Goal: Navigation & Orientation: Find specific page/section

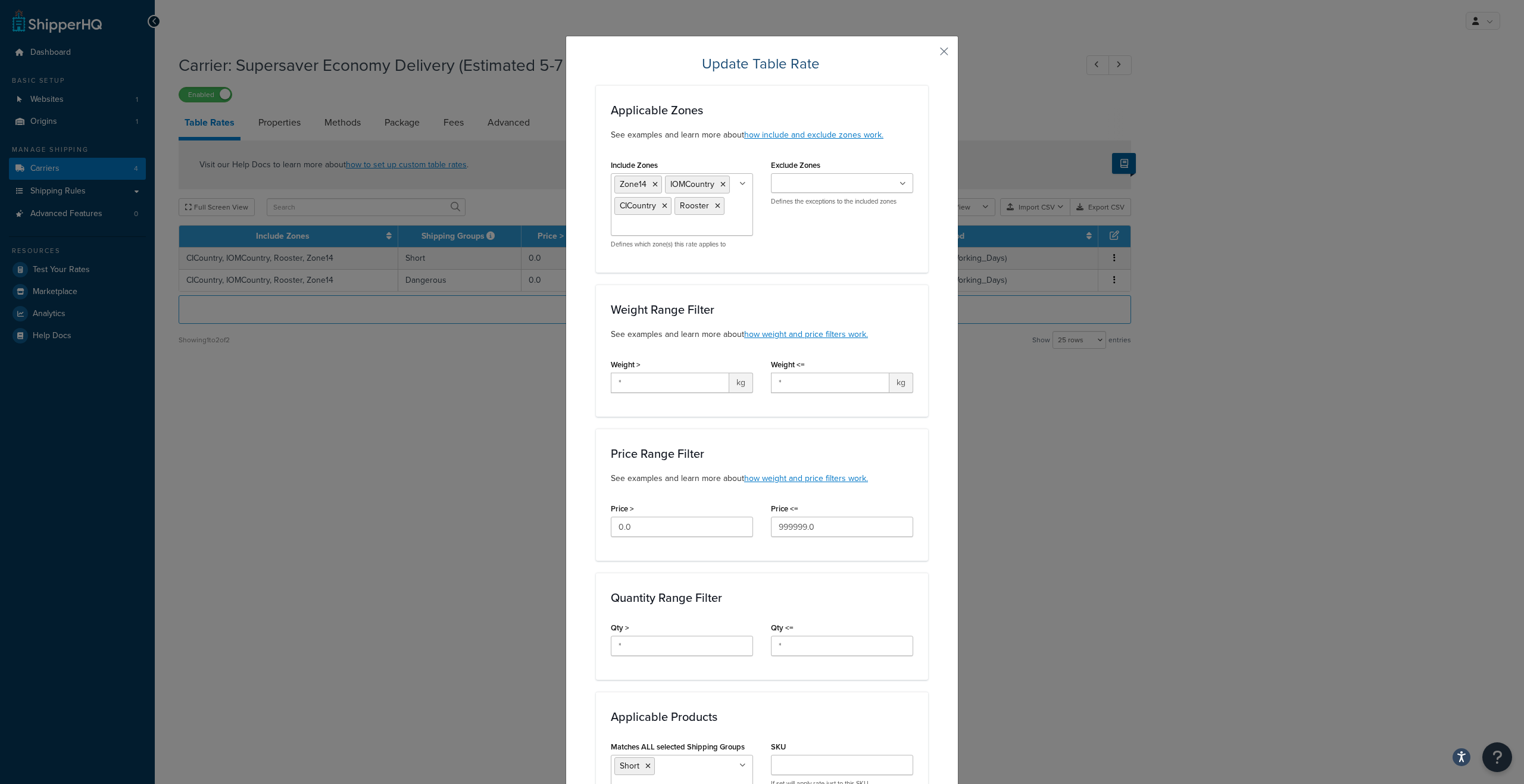
select select "25"
click at [928, 54] on button "button" at bounding box center [926, 55] width 3 height 3
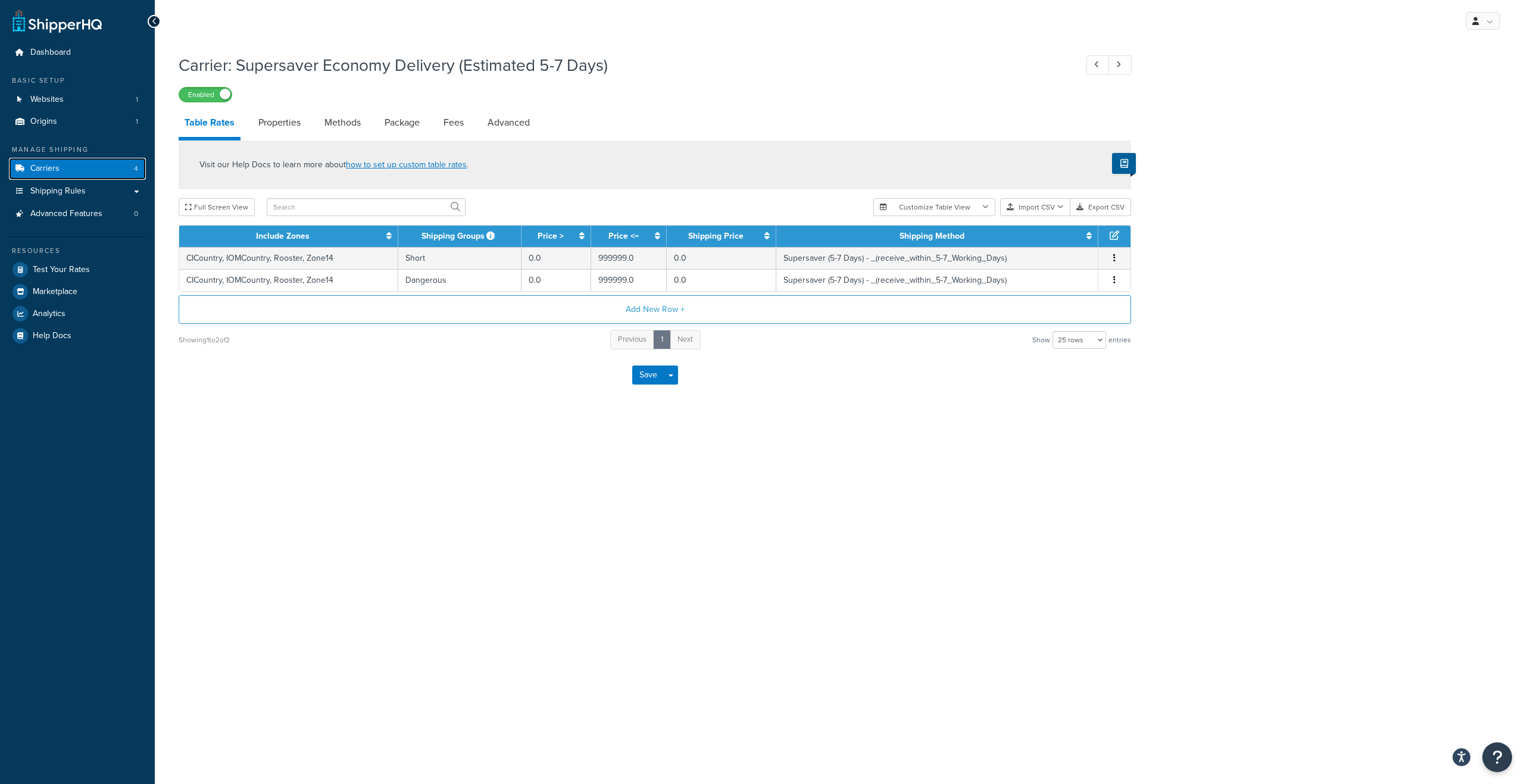
click at [119, 175] on link "Carriers 4" at bounding box center [77, 169] width 137 height 22
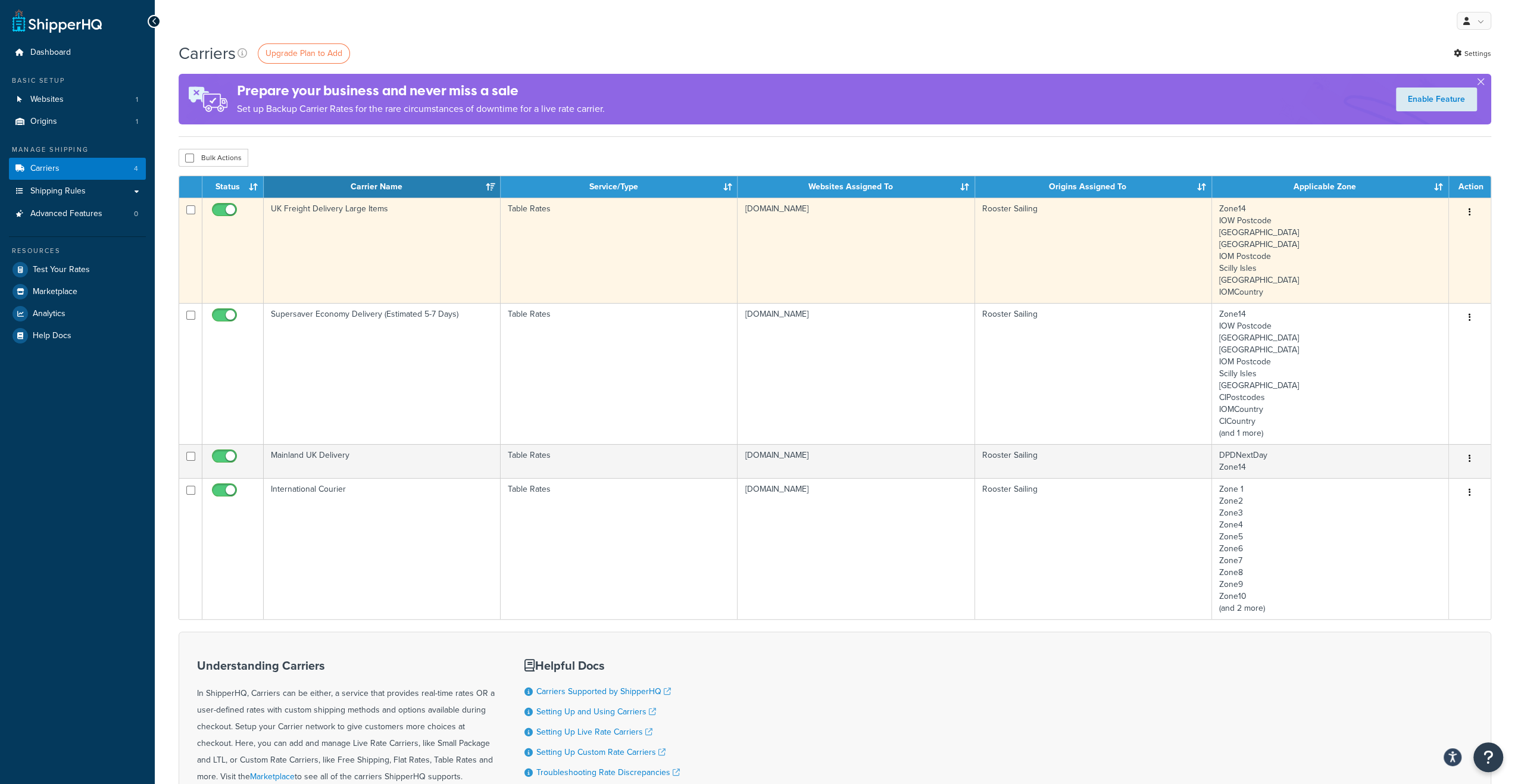
click at [348, 237] on td "UK Freight Delivery Large Items" at bounding box center [382, 250] width 237 height 105
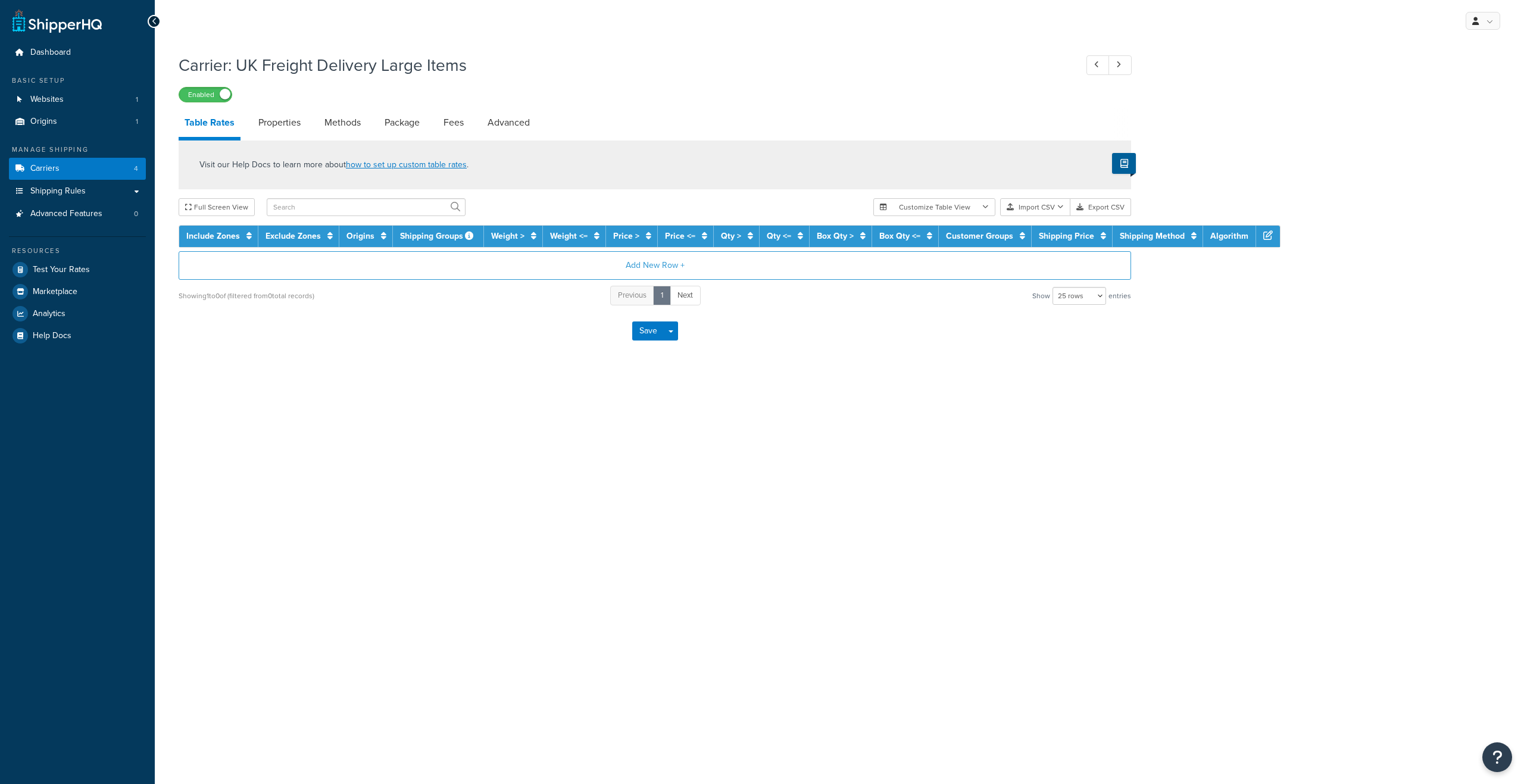
select select "25"
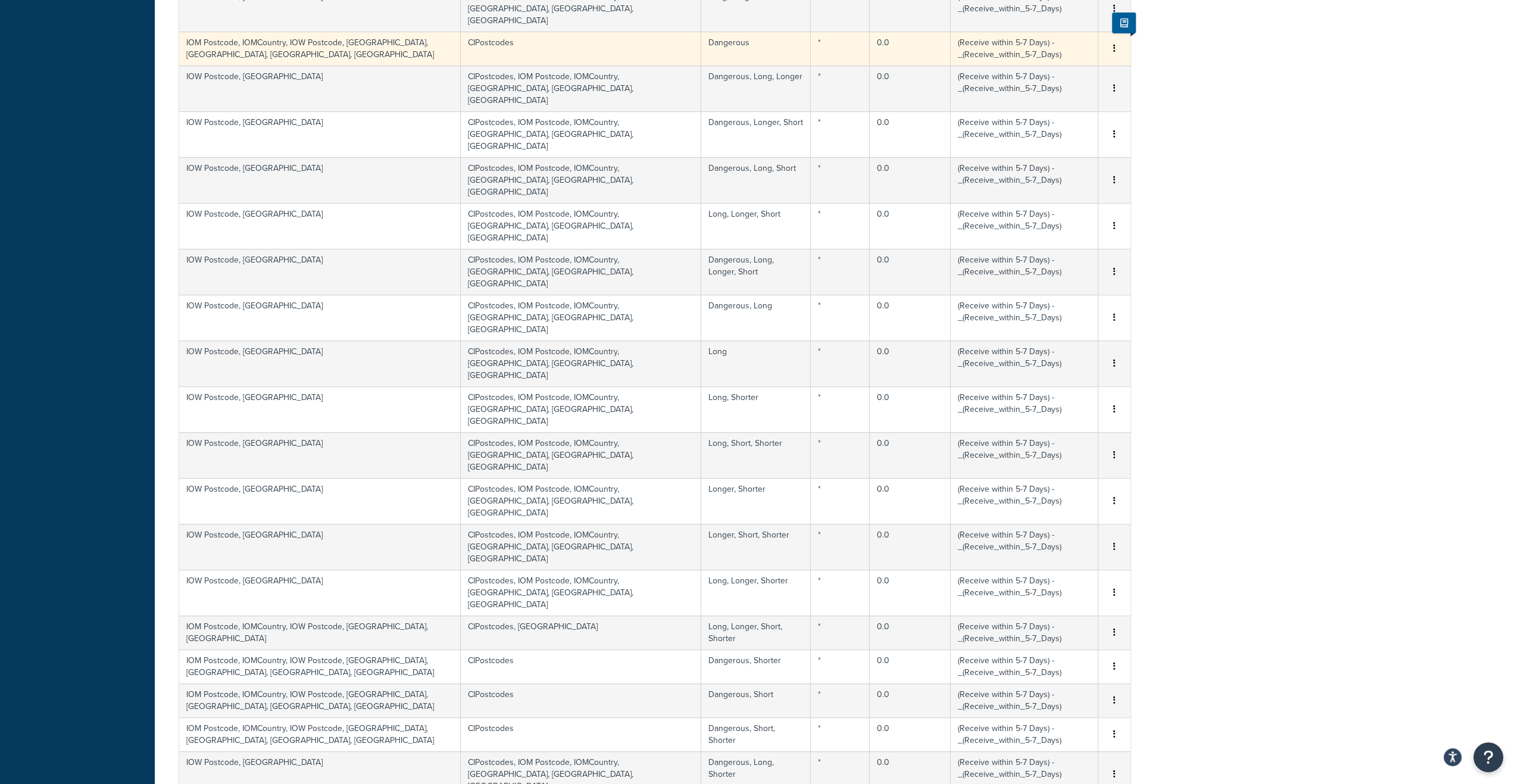
scroll to position [473, 0]
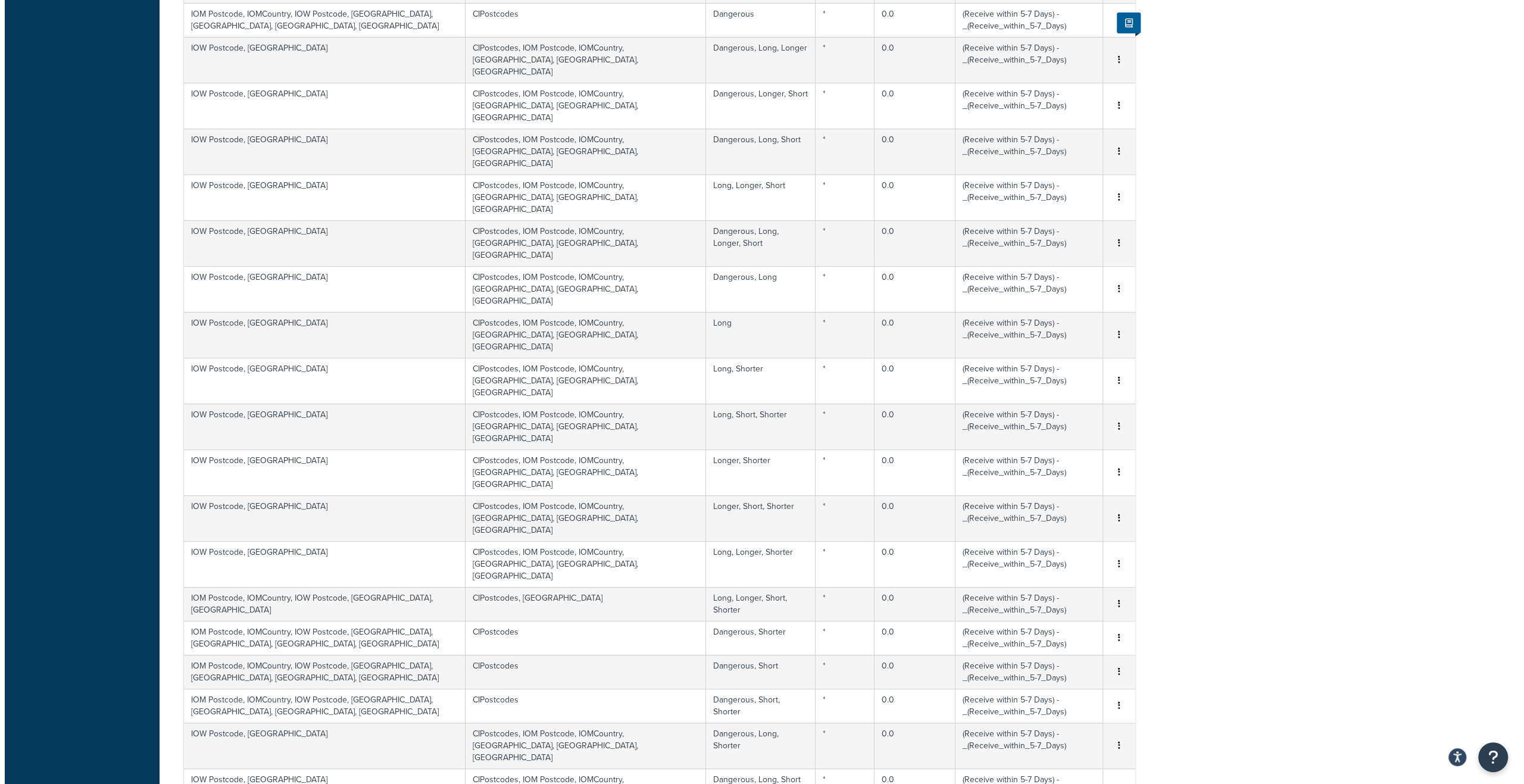
scroll to position [0, 0]
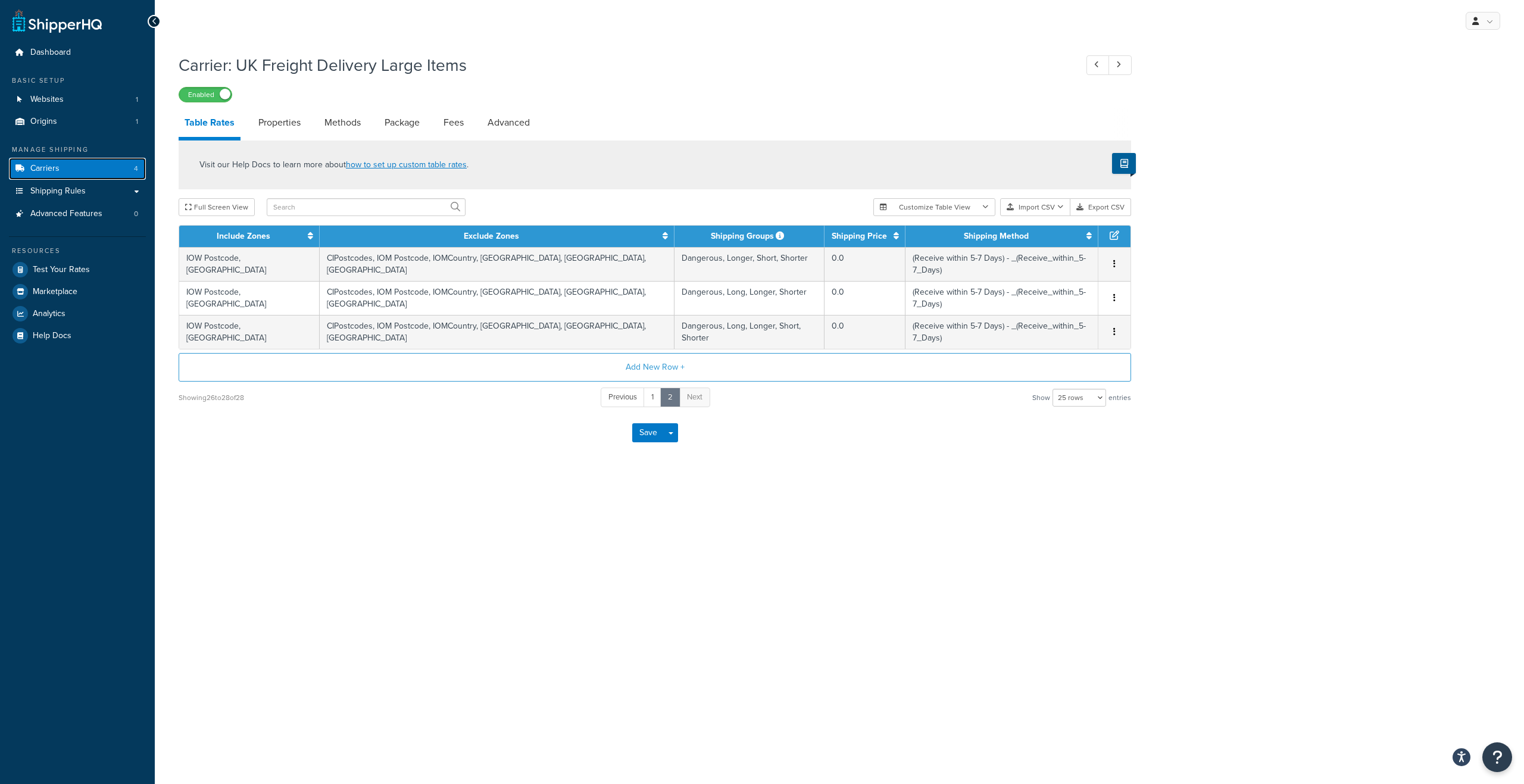
click at [84, 173] on link "Carriers 4" at bounding box center [77, 169] width 137 height 22
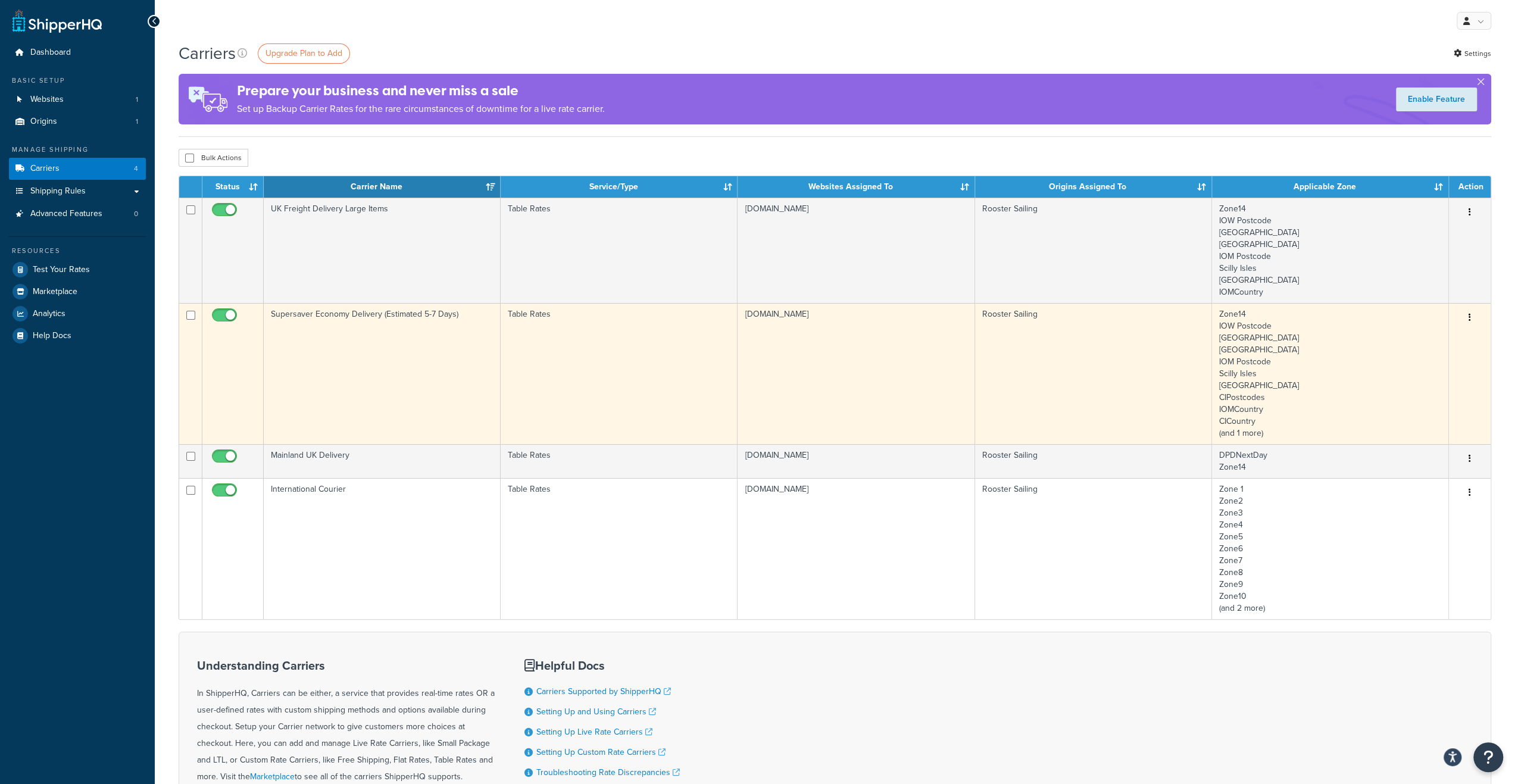
click at [407, 361] on td "Supersaver Economy Delivery (Estimated 5-7 Days)" at bounding box center [382, 373] width 237 height 141
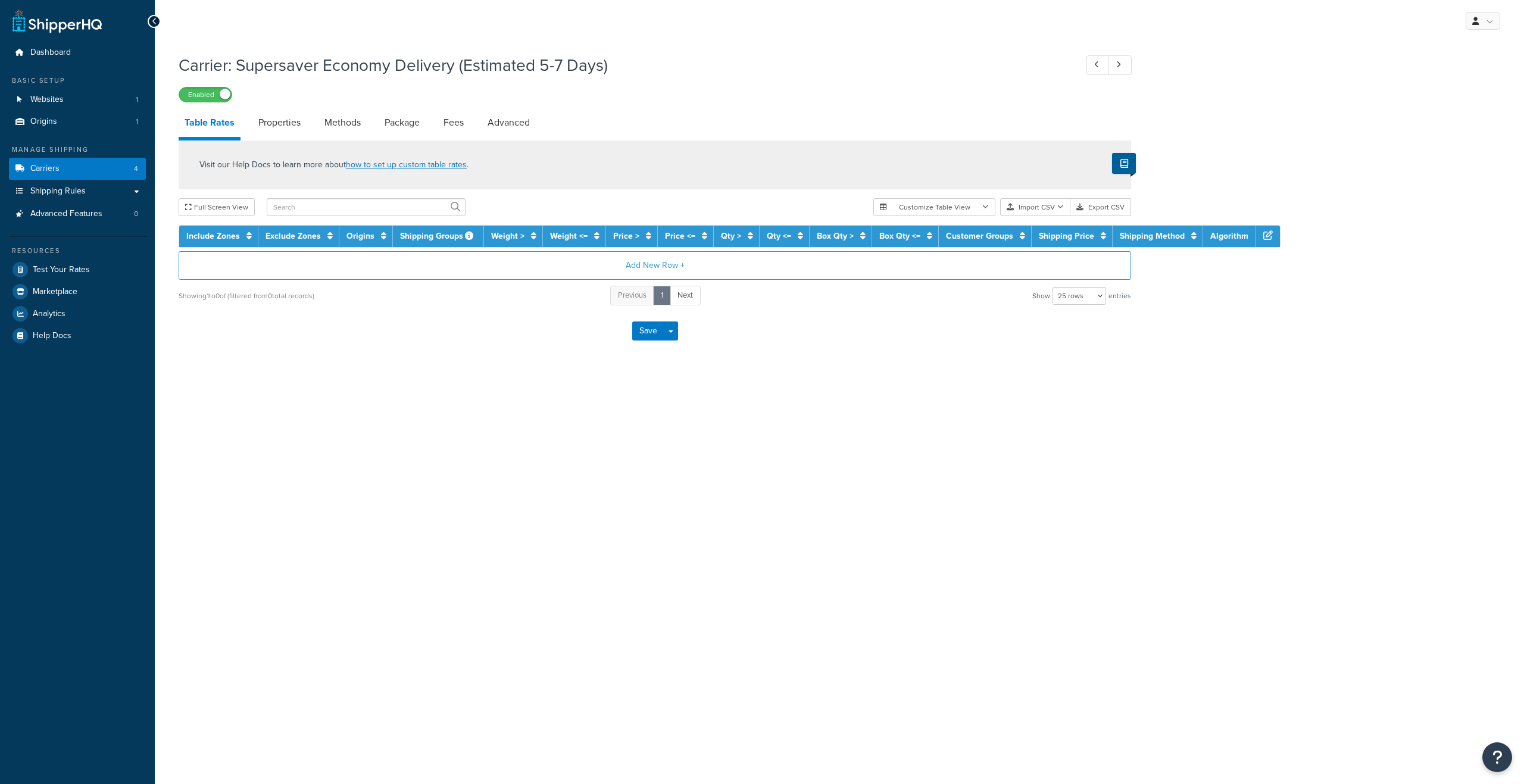
select select "25"
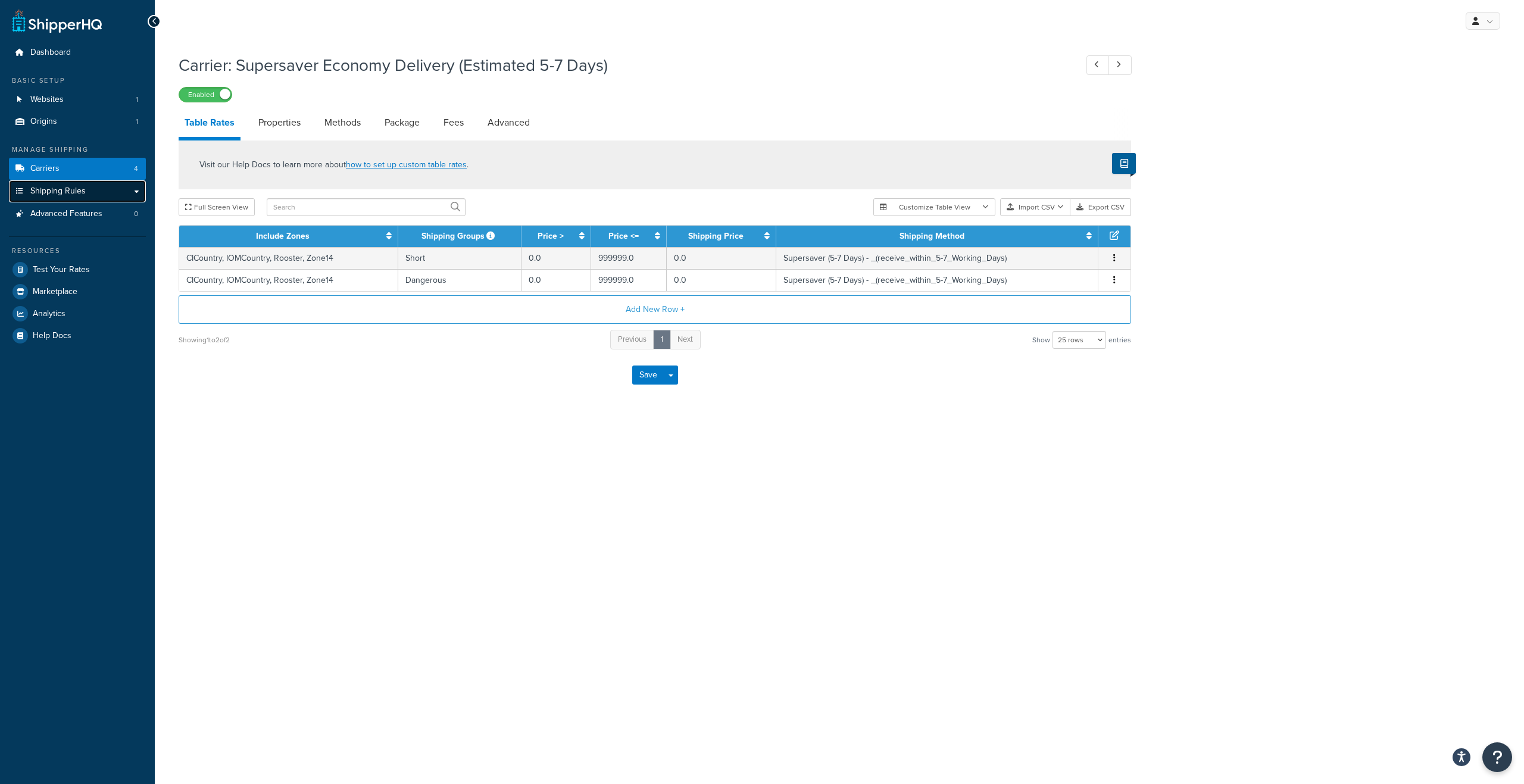
click at [132, 191] on link "Shipping Rules" at bounding box center [77, 191] width 137 height 22
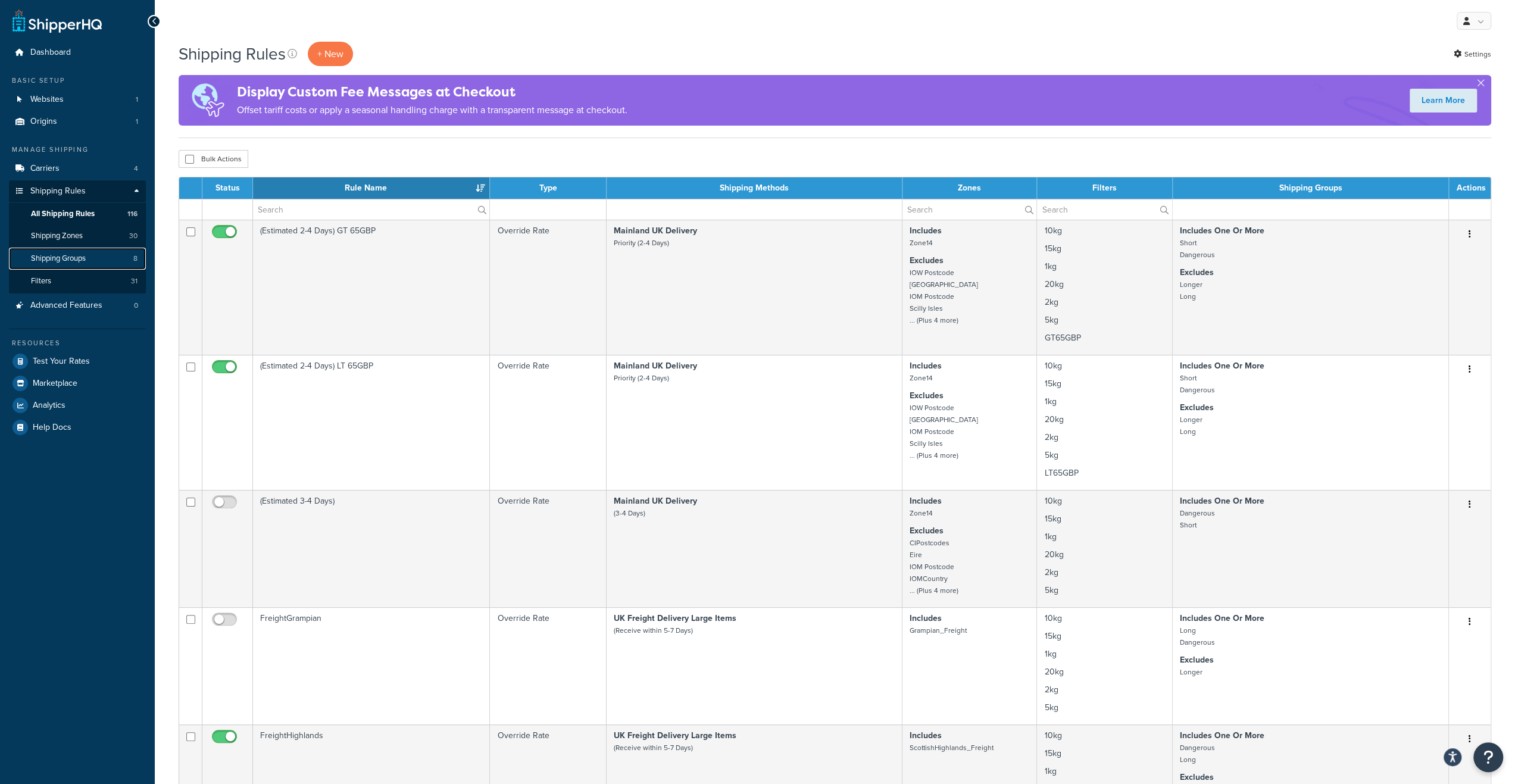
click at [82, 266] on link "Shipping Groups 8" at bounding box center [77, 259] width 137 height 22
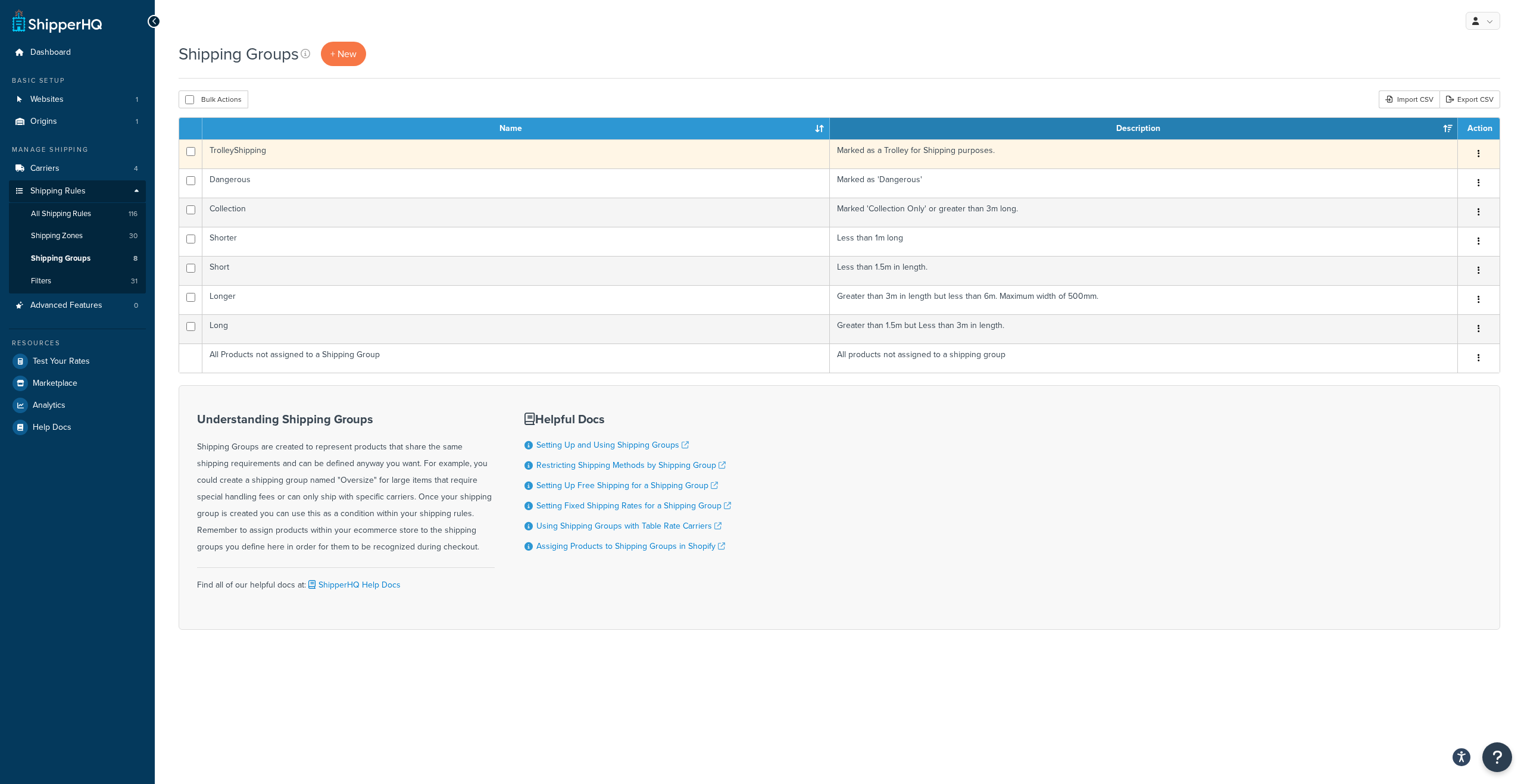
click at [481, 160] on td "TrolleyShipping" at bounding box center [516, 154] width 628 height 29
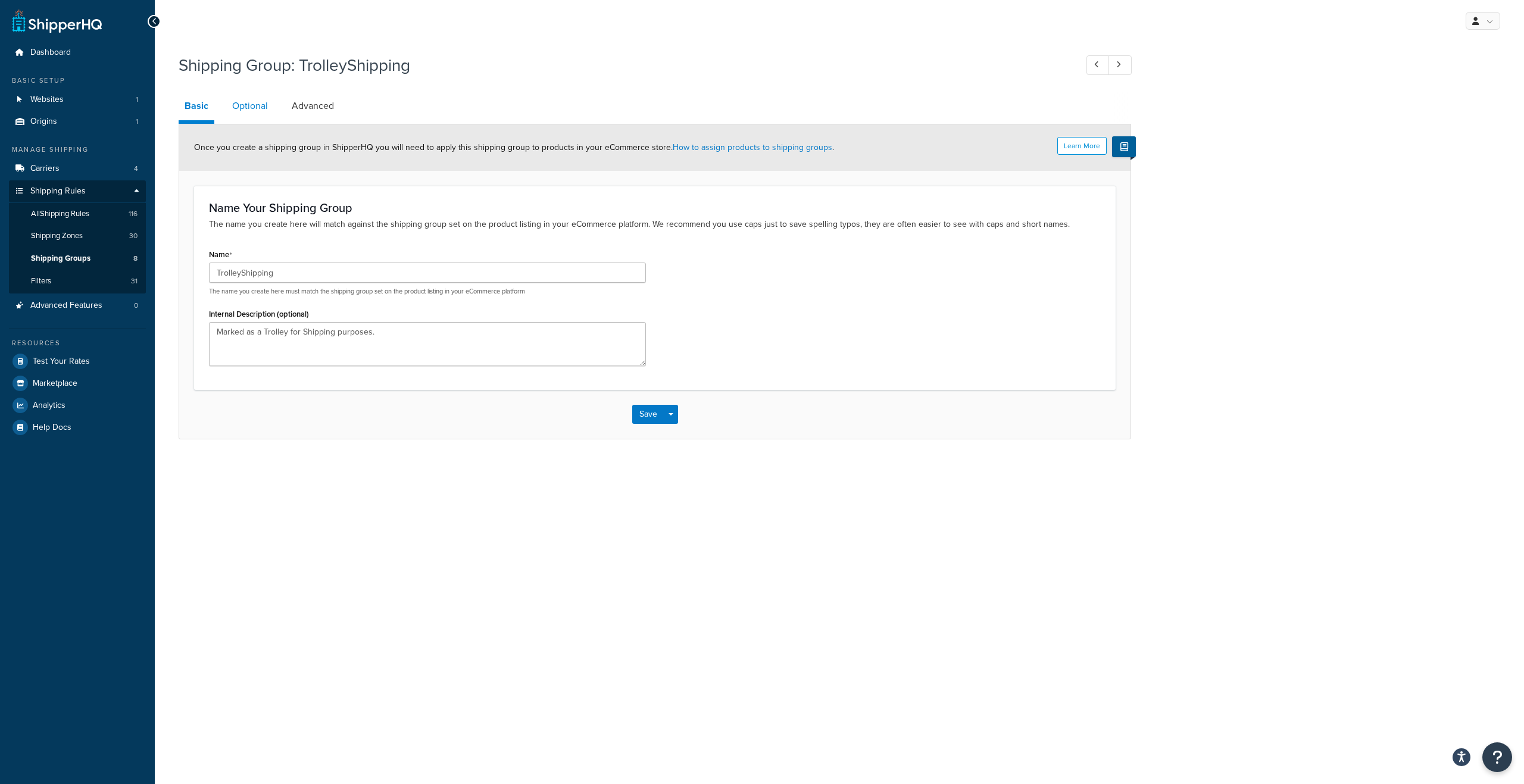
click at [255, 110] on link "Optional" at bounding box center [250, 106] width 48 height 28
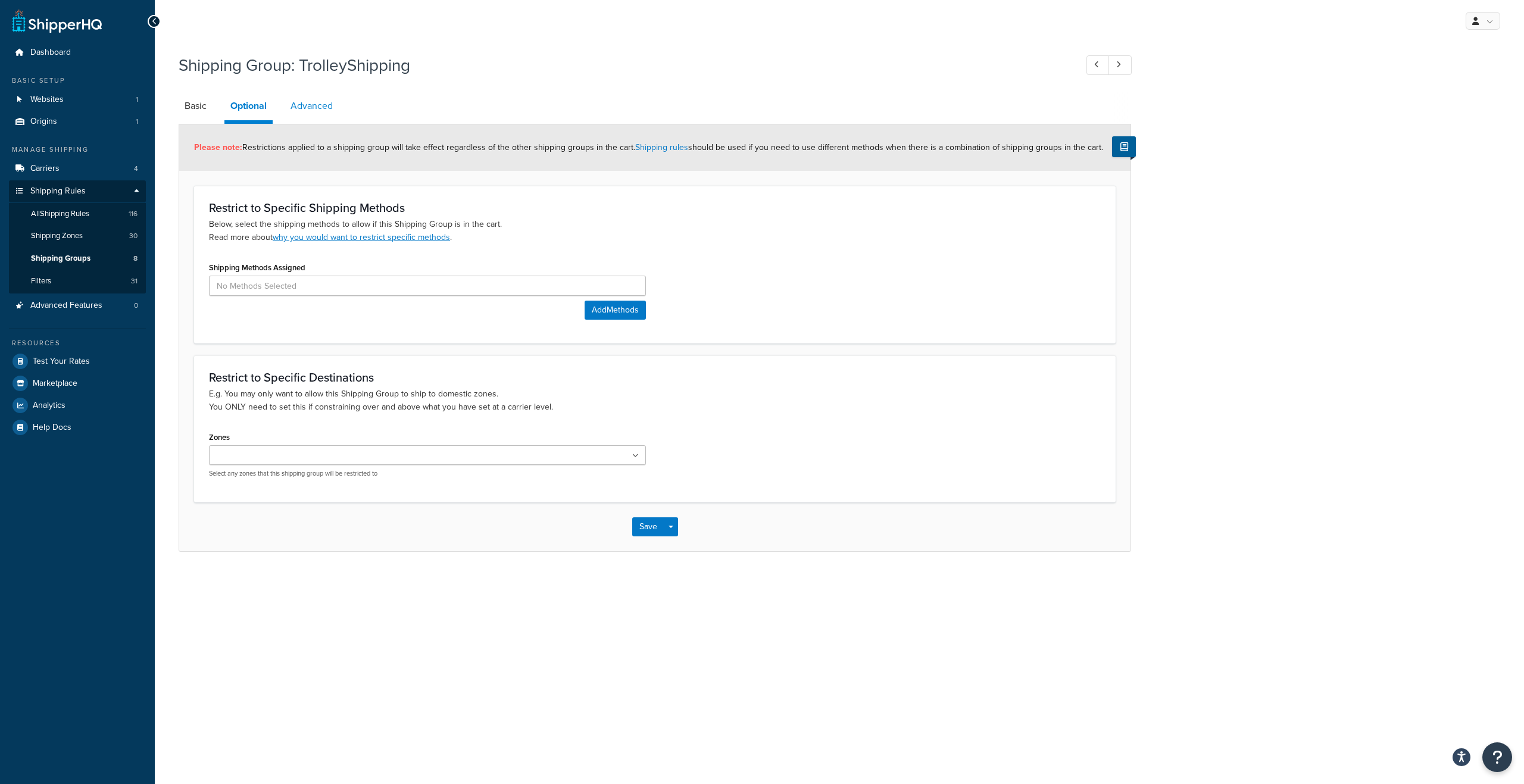
click at [313, 107] on link "Advanced" at bounding box center [311, 106] width 54 height 28
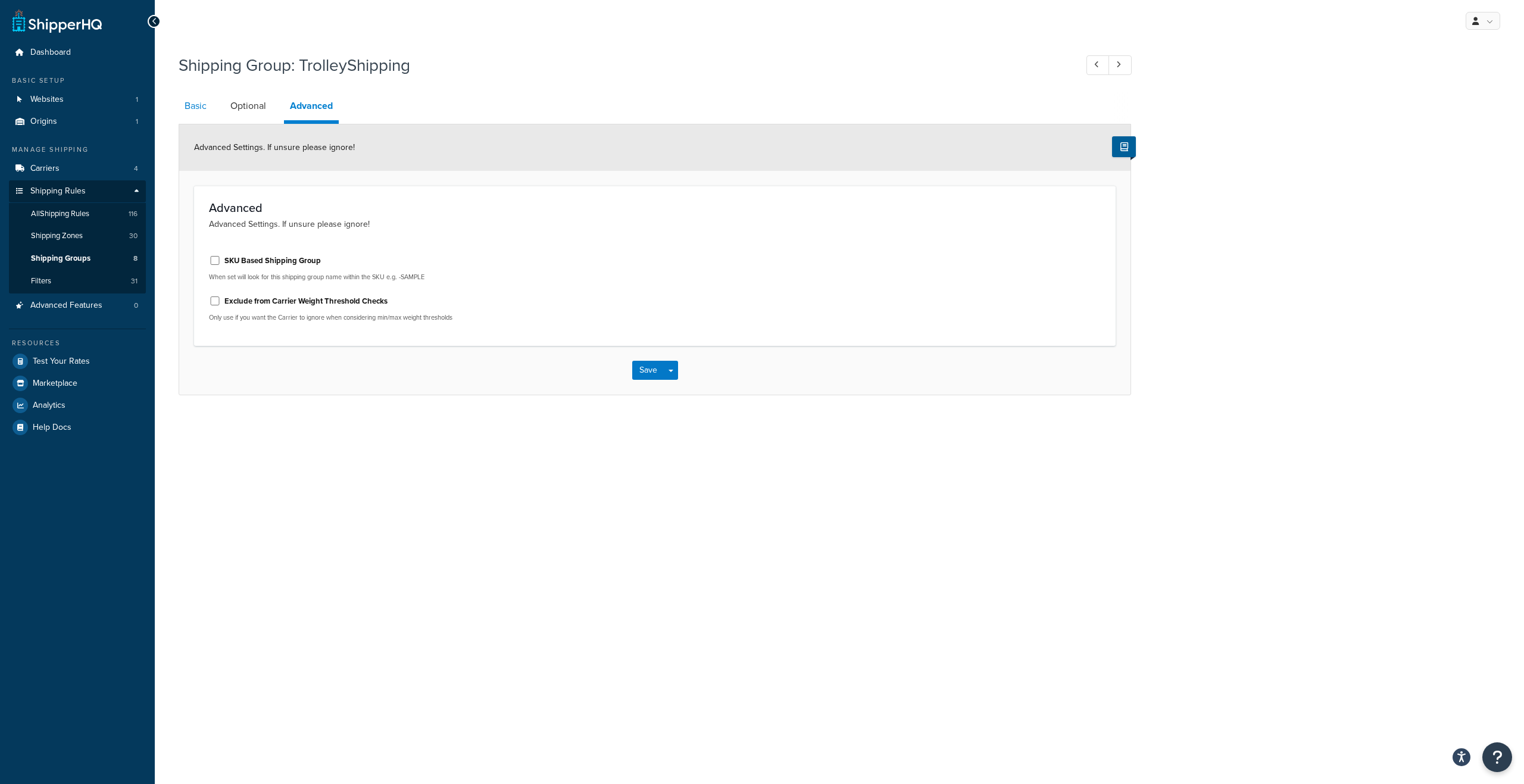
click at [205, 102] on link "Basic" at bounding box center [195, 106] width 34 height 28
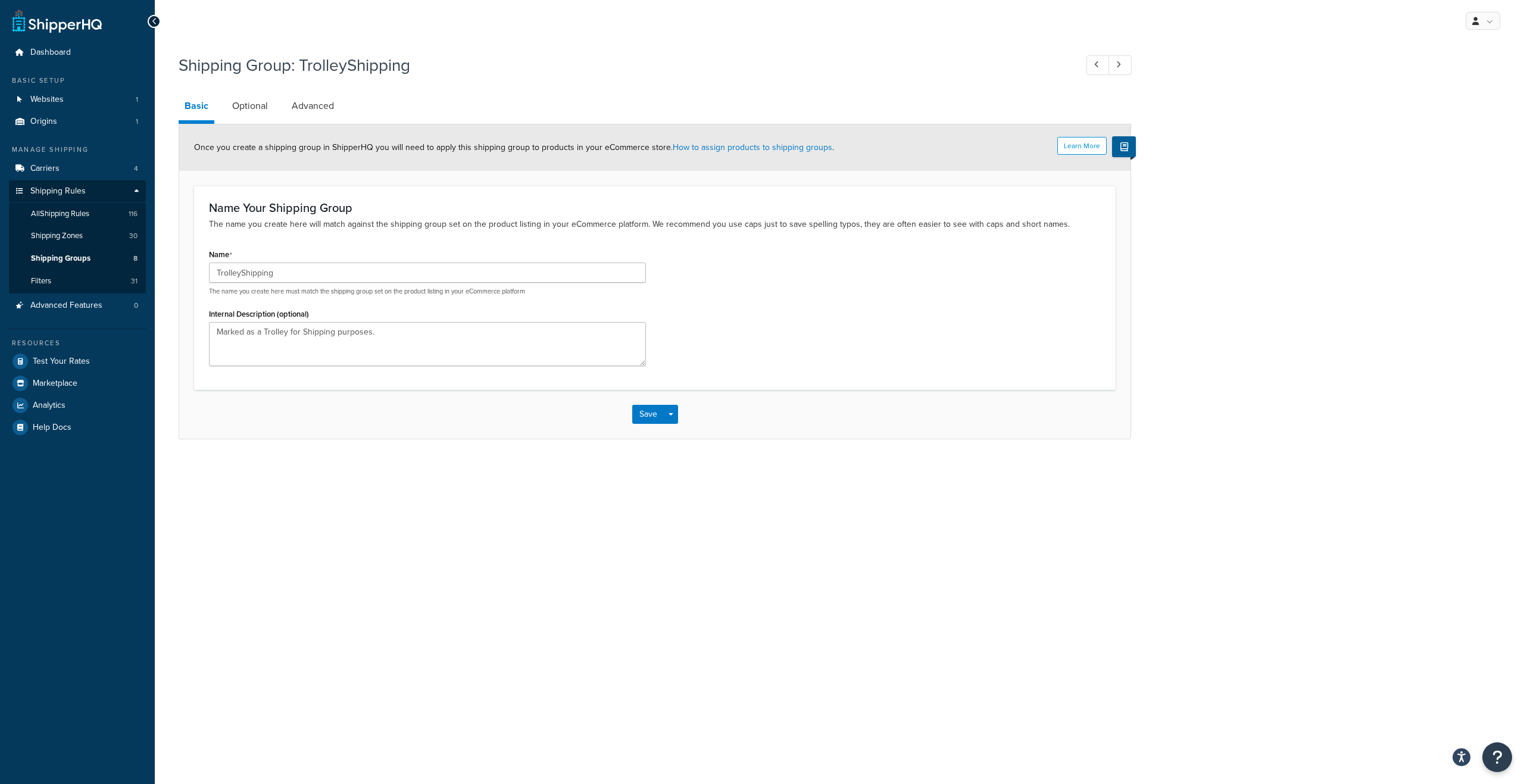
click at [152, 22] on icon at bounding box center [154, 21] width 6 height 8
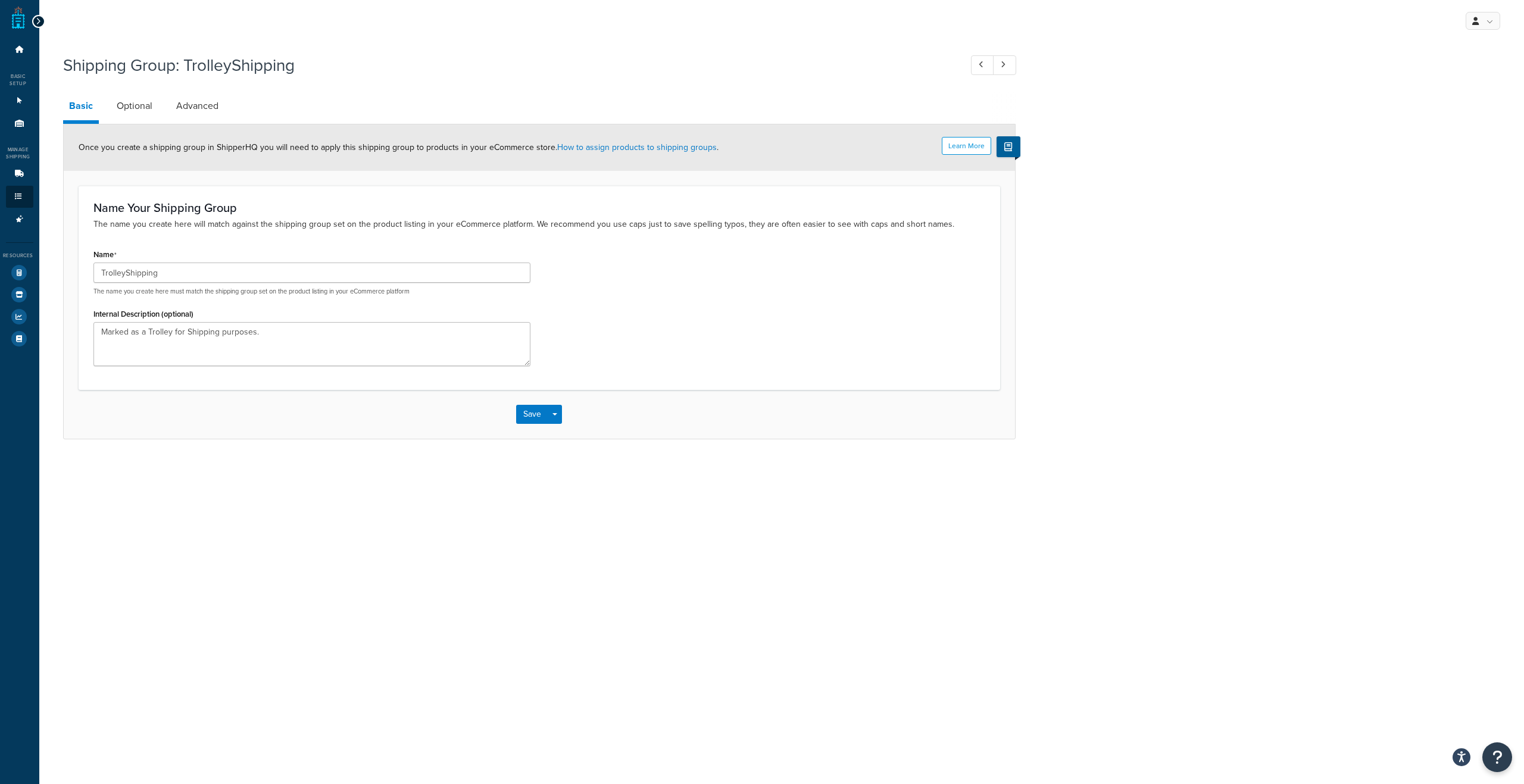
click at [38, 21] on icon at bounding box center [38, 21] width 6 height 8
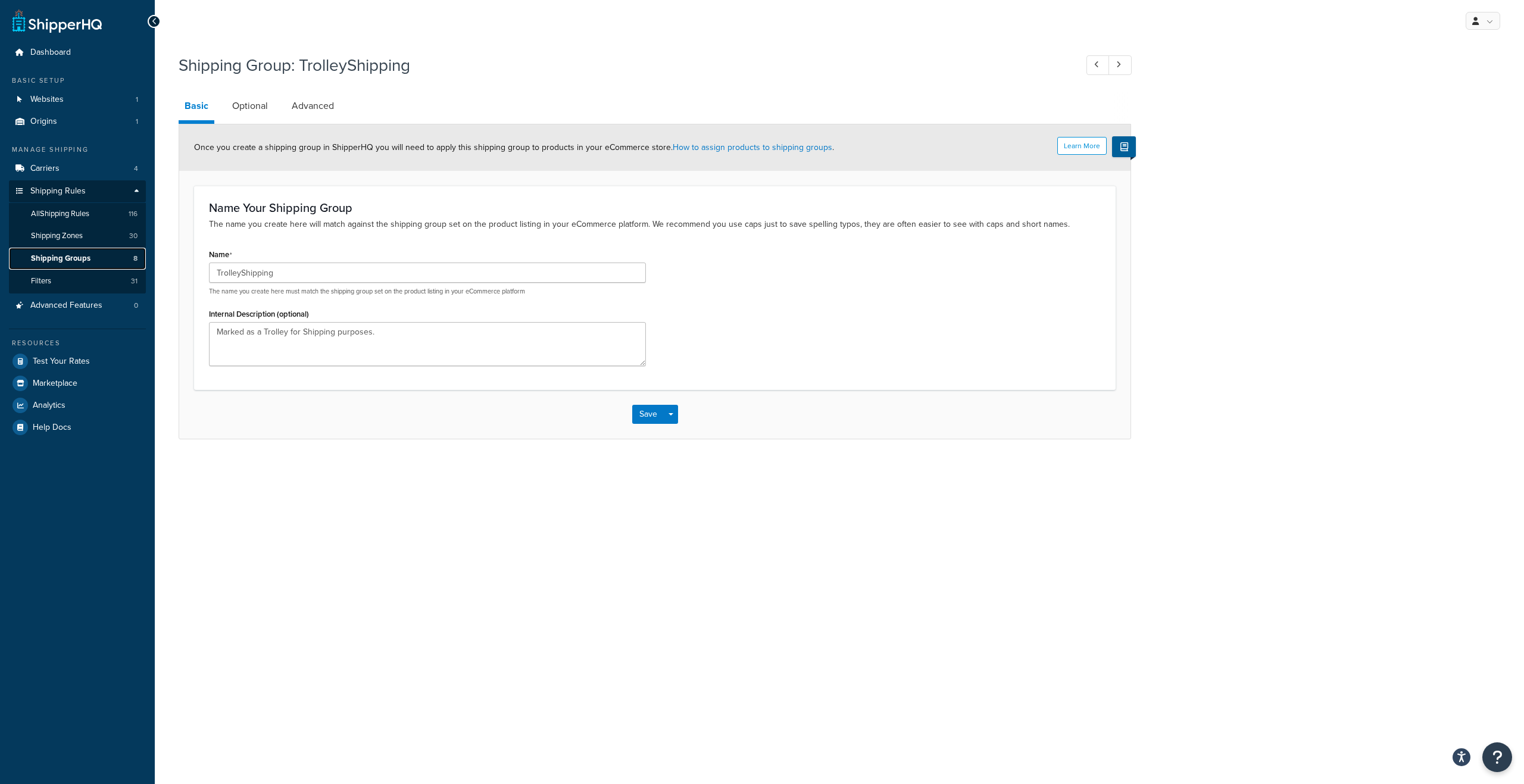
click at [92, 259] on link "Shipping Groups 8" at bounding box center [77, 259] width 137 height 22
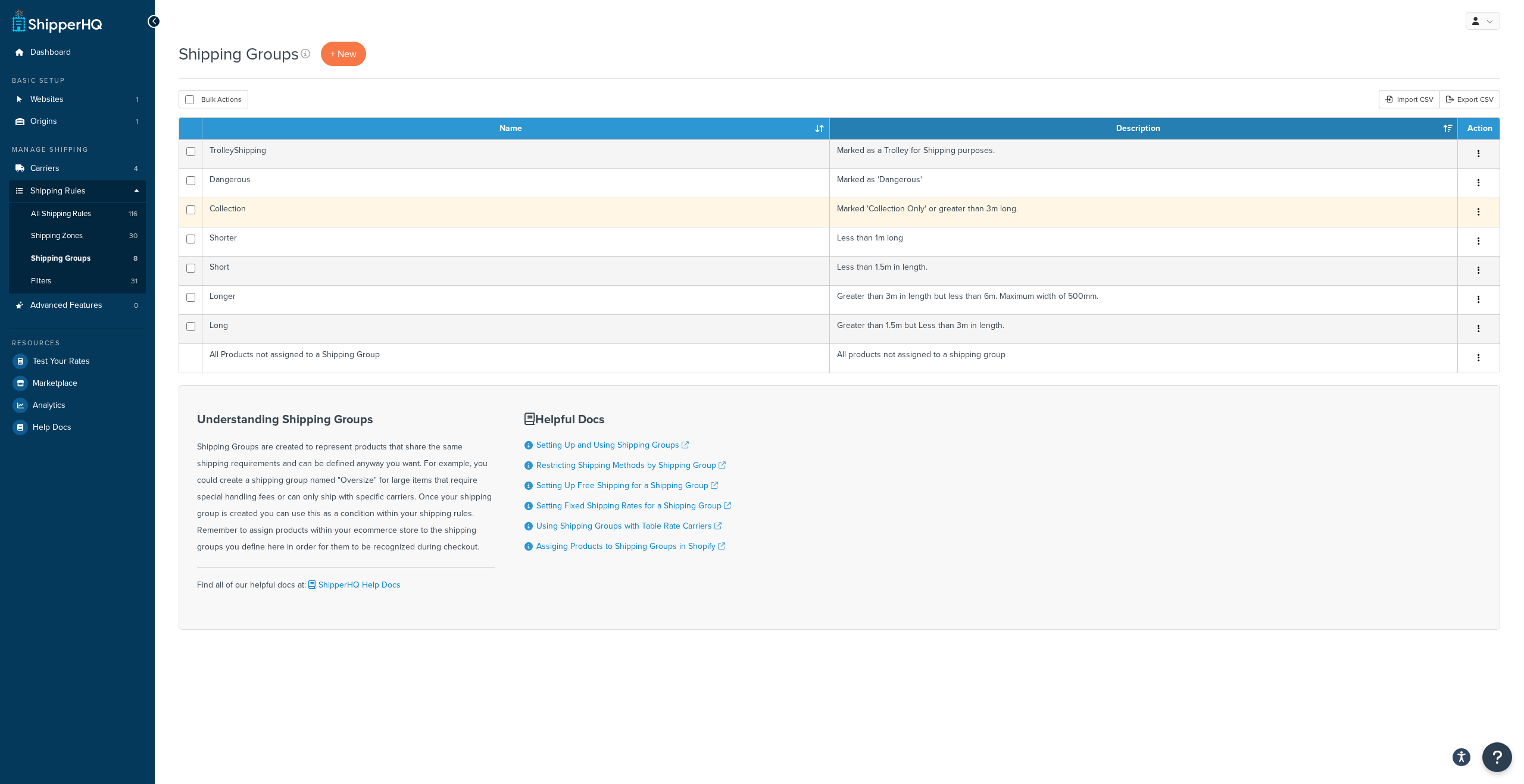
click at [628, 222] on td "Collection" at bounding box center [516, 212] width 628 height 29
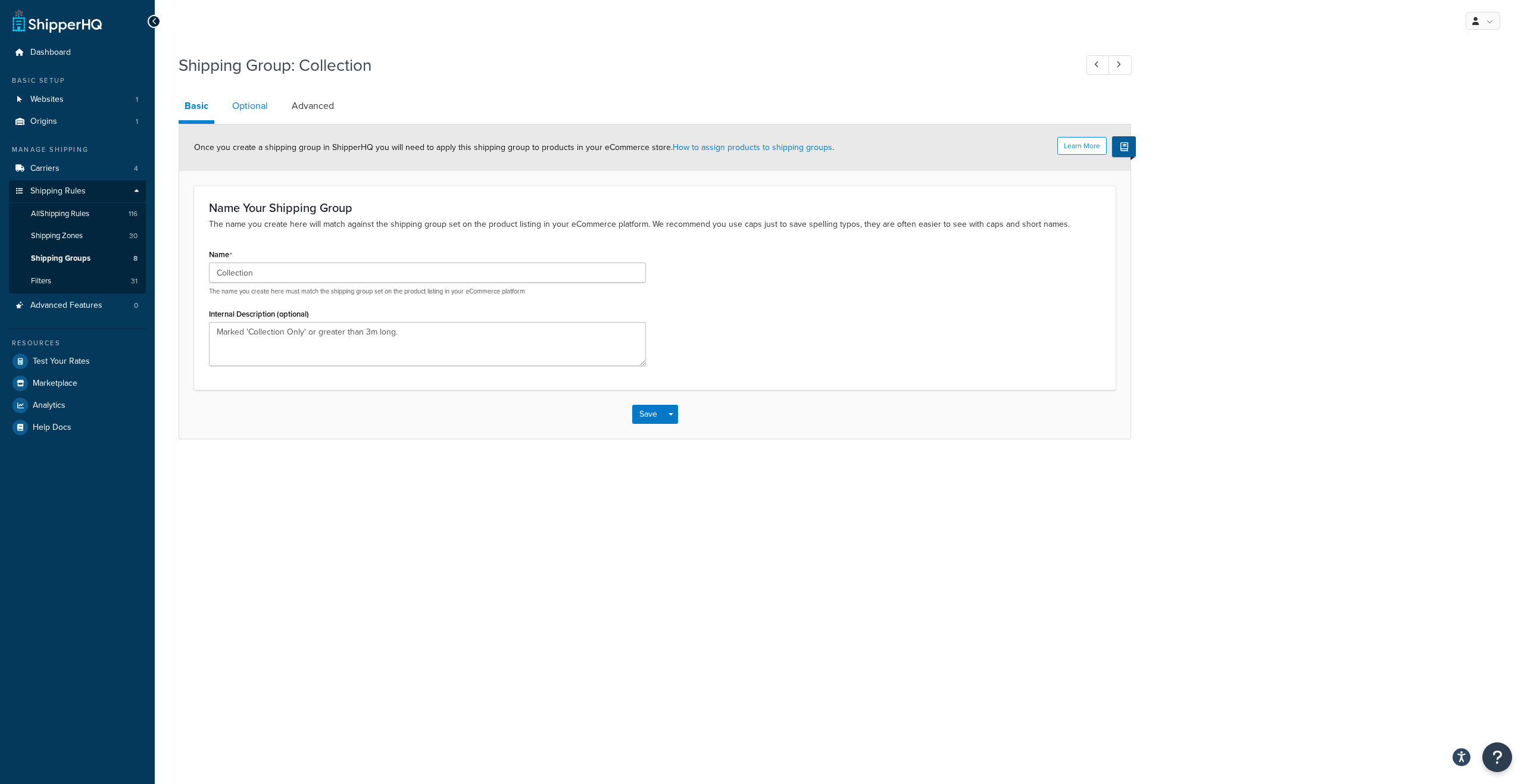
click at [258, 105] on link "Optional" at bounding box center [250, 106] width 48 height 28
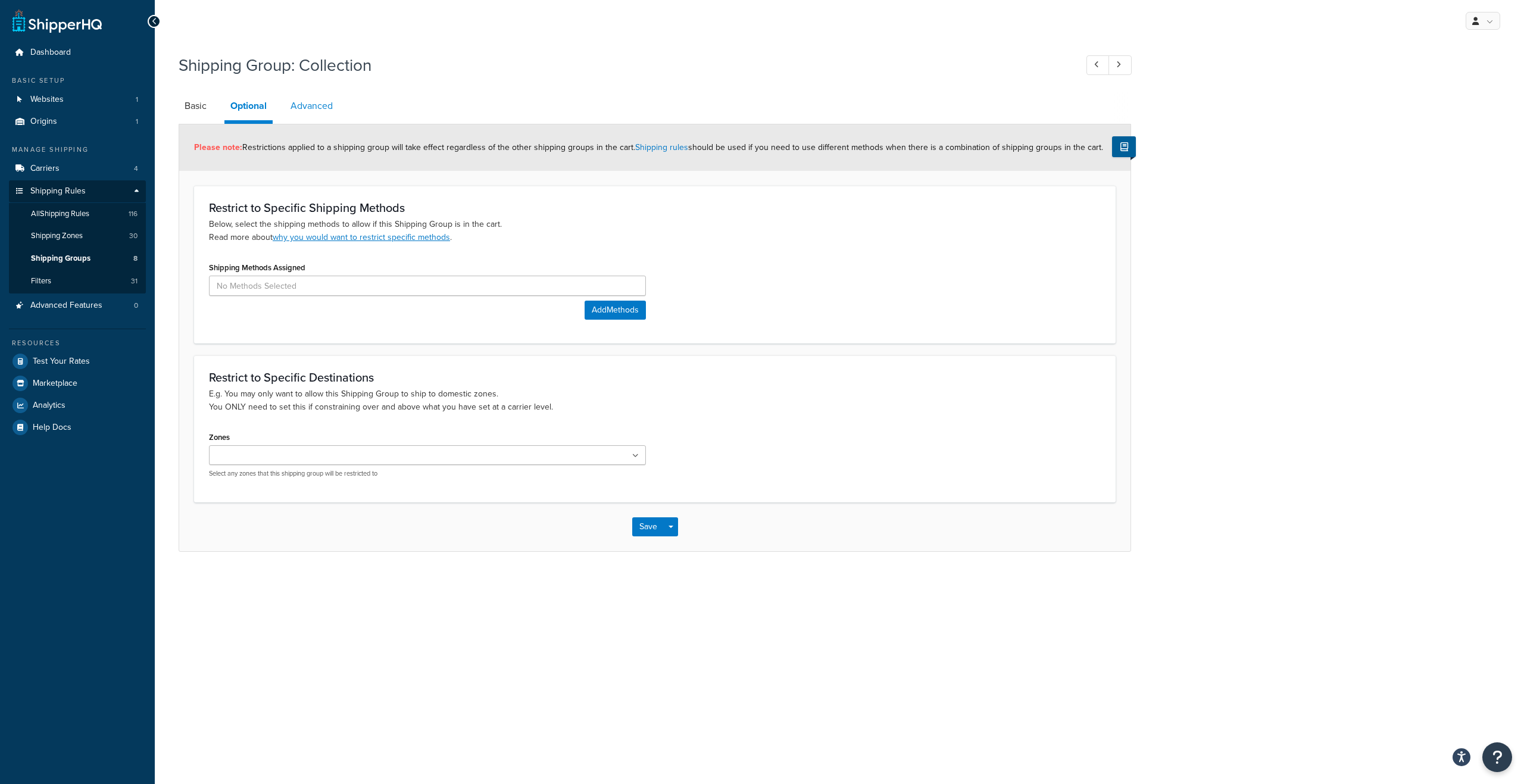
click at [320, 103] on link "Advanced" at bounding box center [311, 106] width 54 height 28
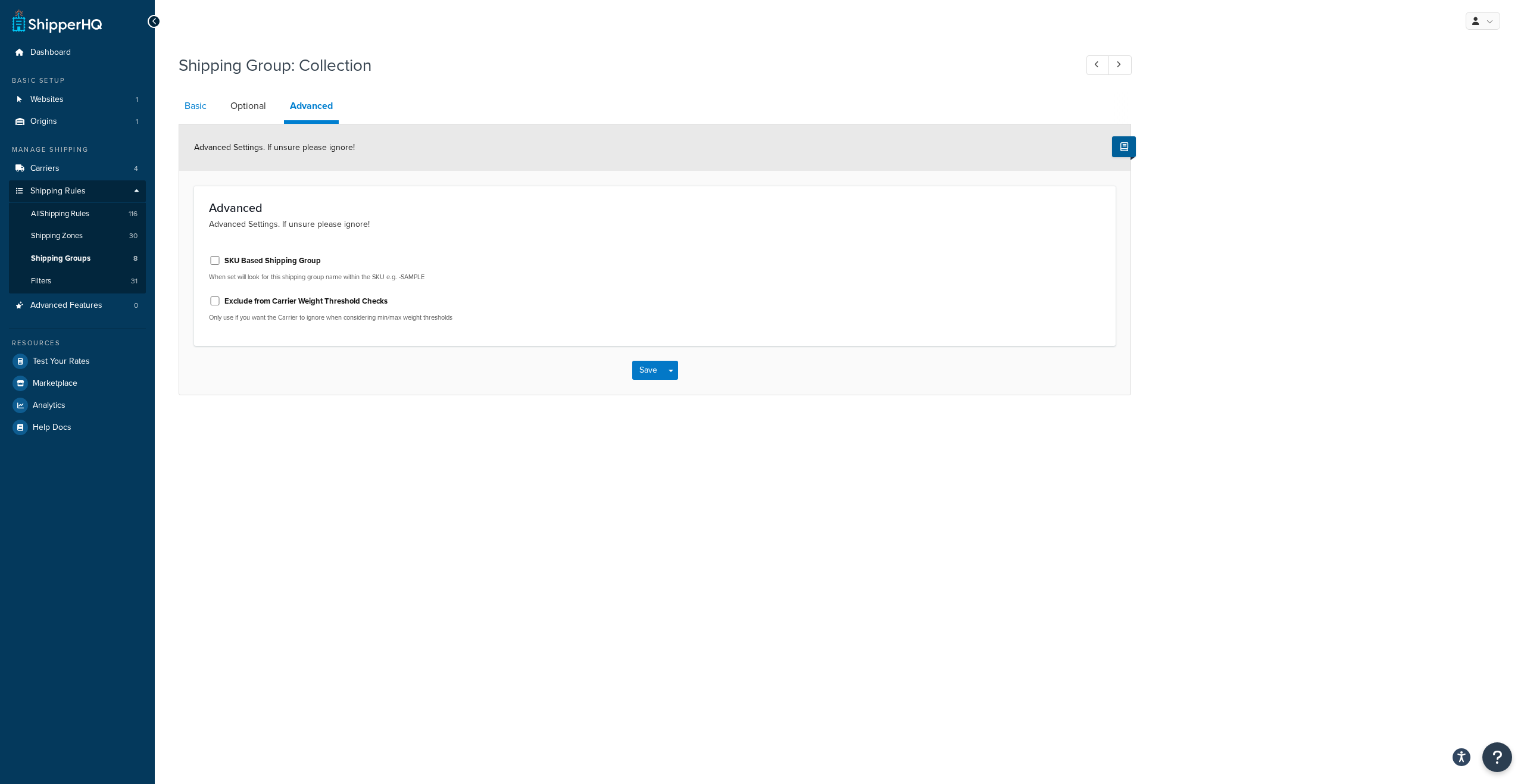
click at [201, 113] on link "Basic" at bounding box center [195, 106] width 34 height 28
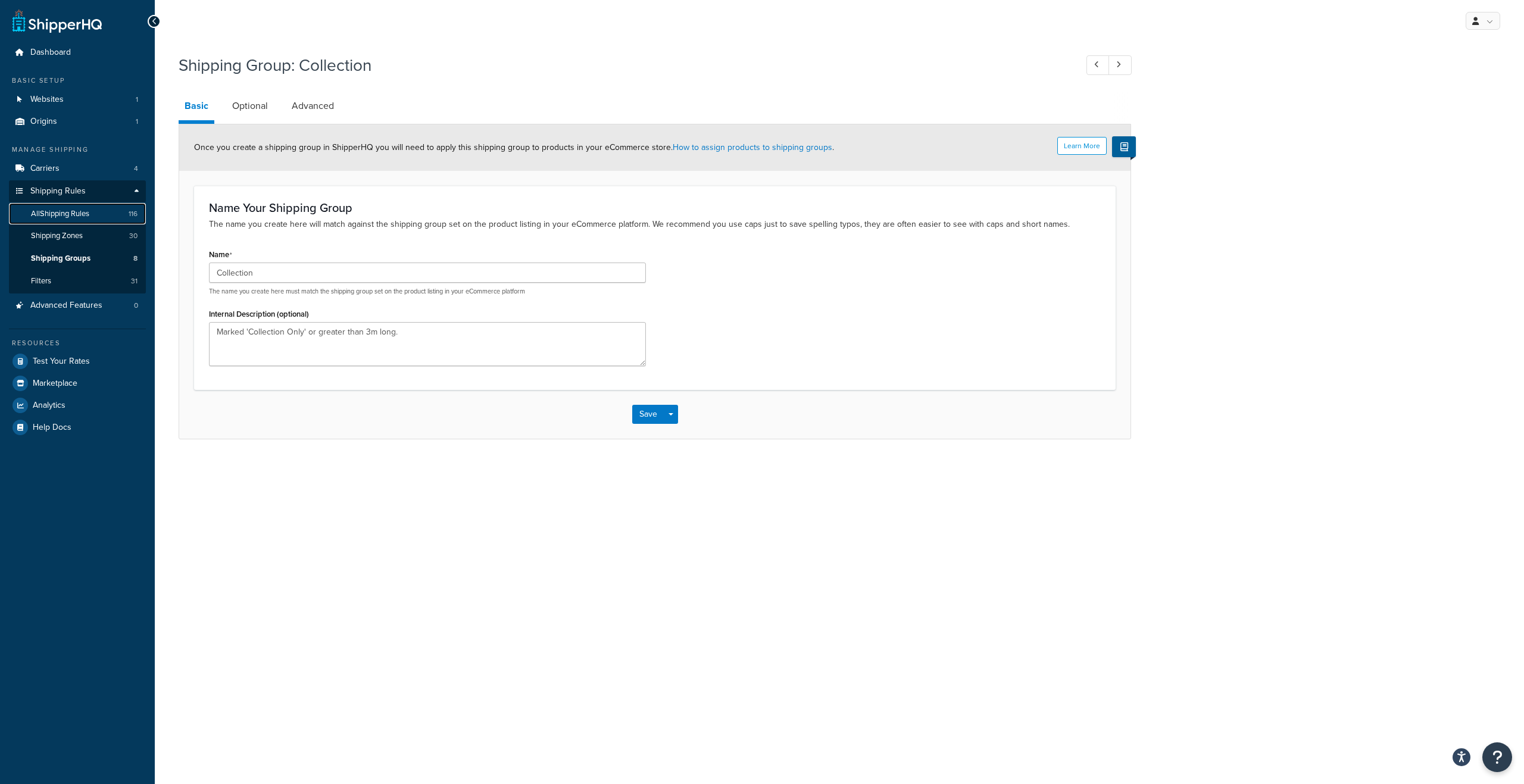
click at [88, 217] on span "All Shipping Rules" at bounding box center [60, 214] width 58 height 10
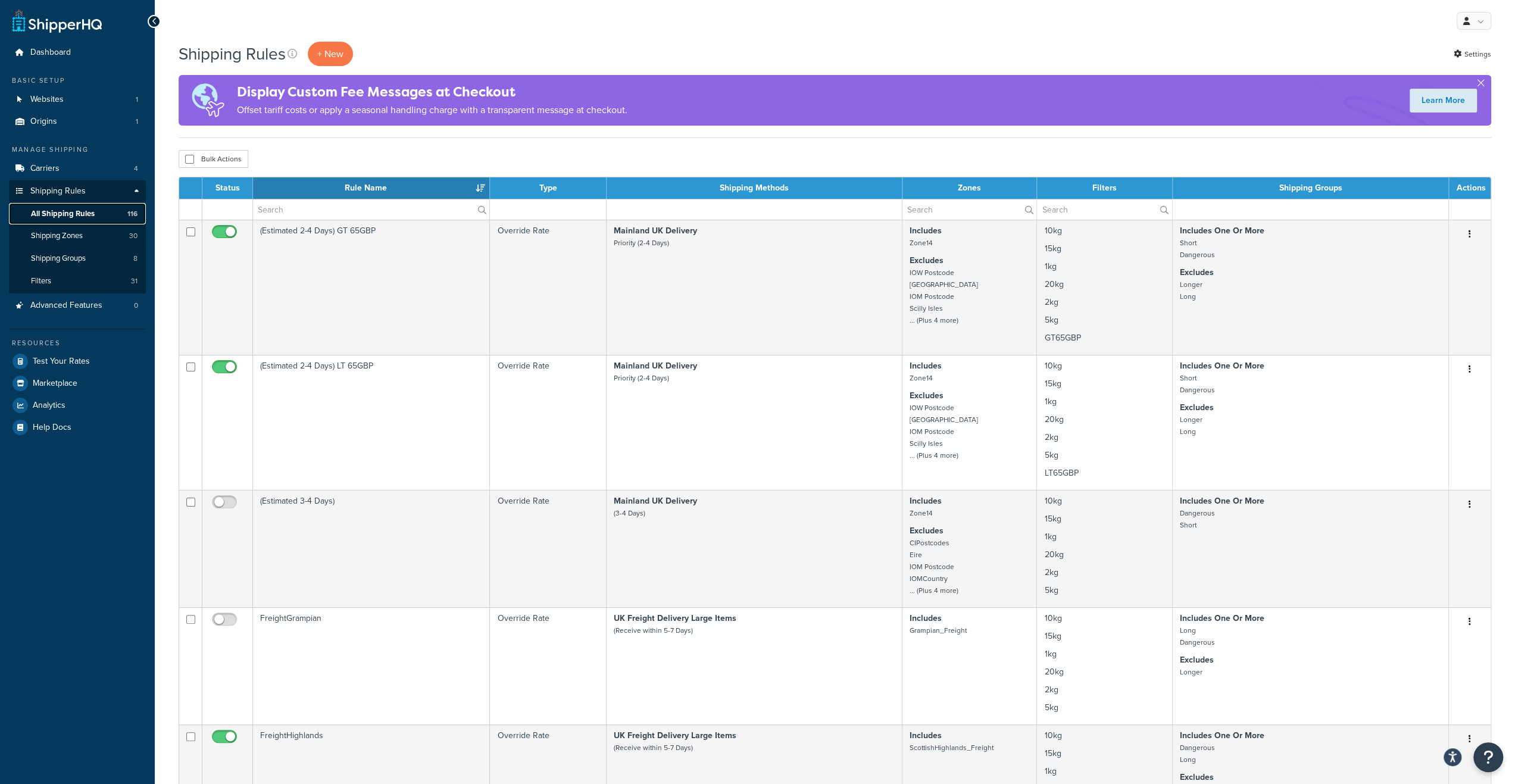
click at [90, 210] on span "All Shipping Rules" at bounding box center [63, 214] width 64 height 10
click at [67, 170] on link "Carriers 4" at bounding box center [77, 169] width 137 height 22
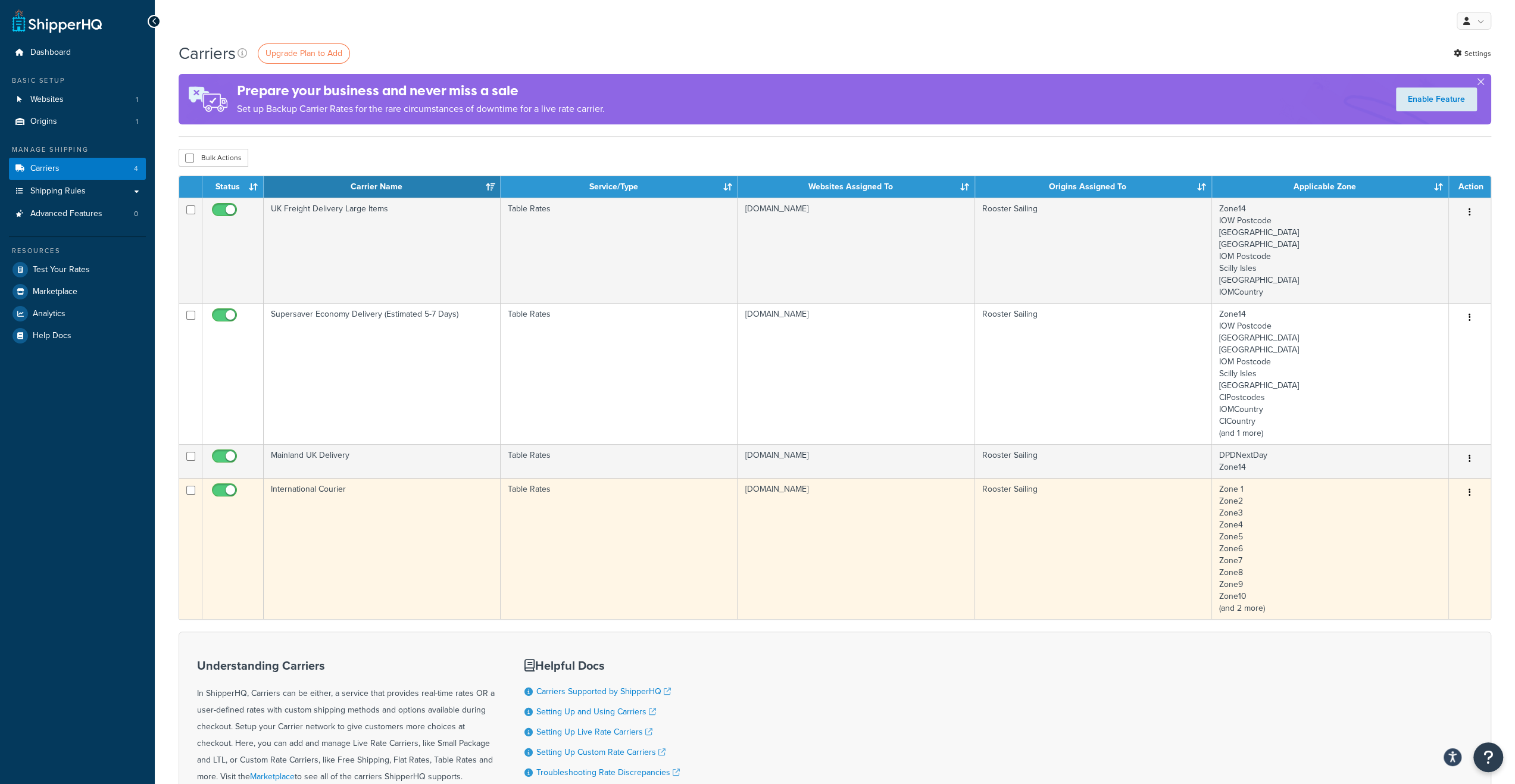
click at [306, 518] on td "International Courier" at bounding box center [382, 549] width 237 height 141
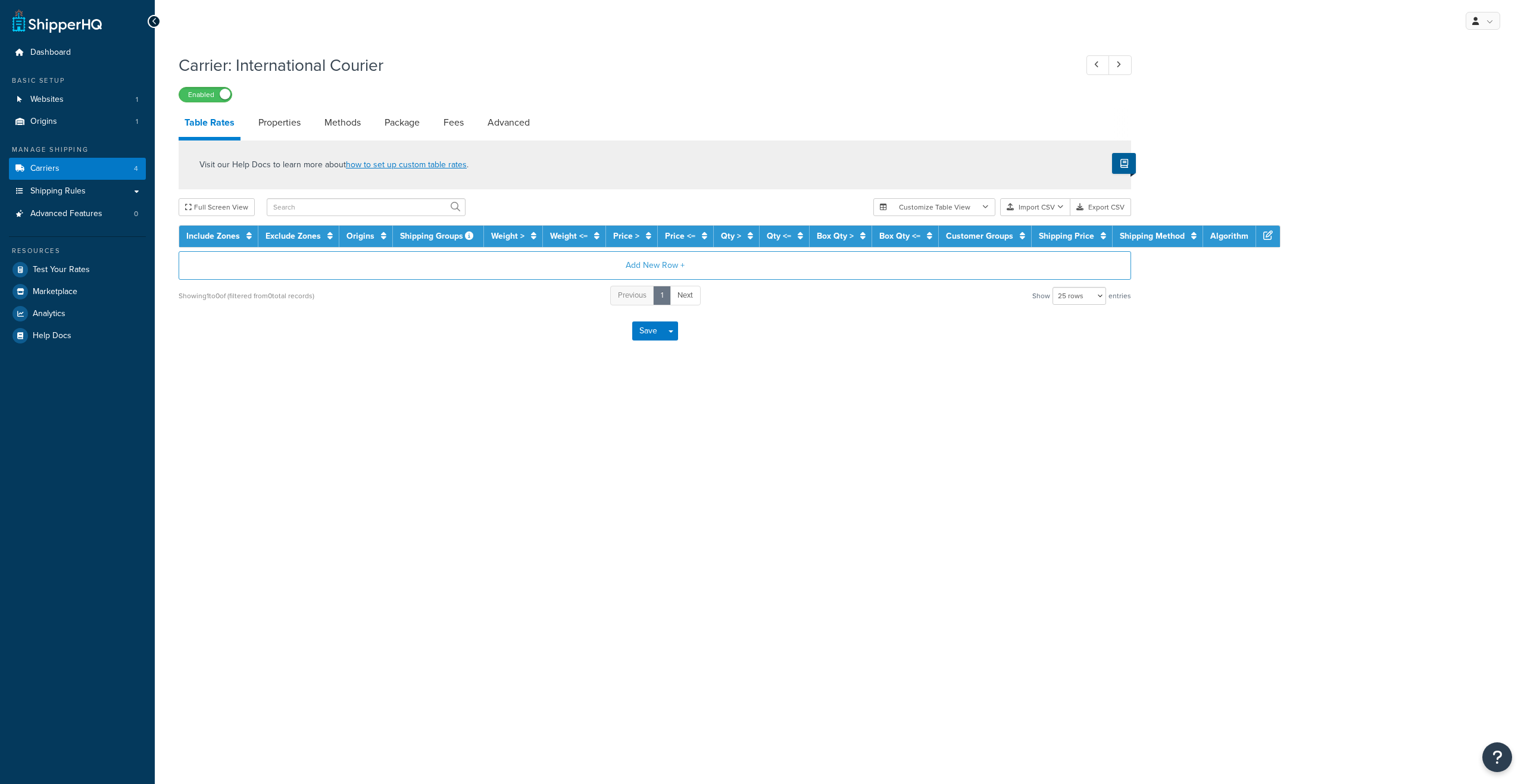
select select "25"
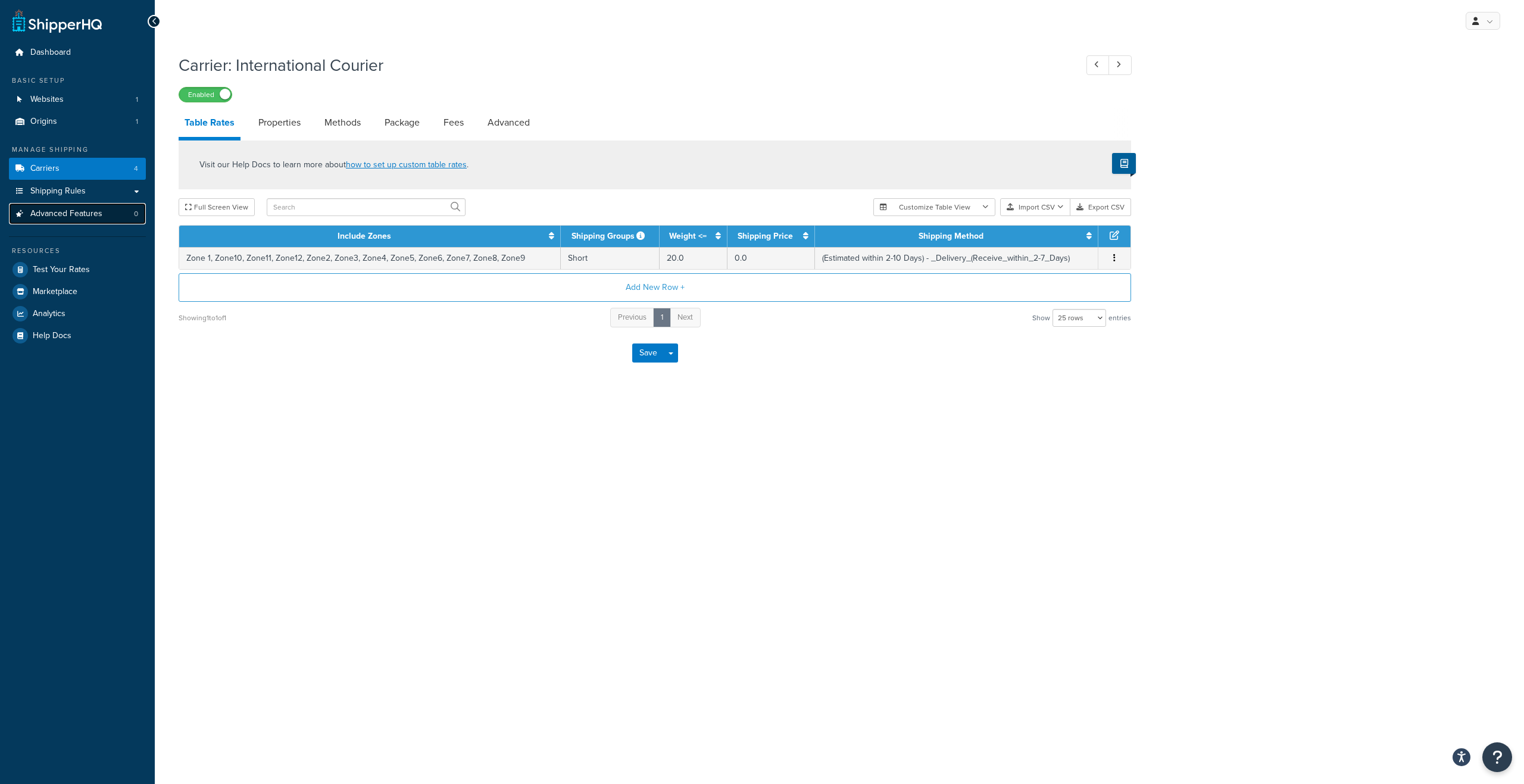
click at [75, 217] on span "Advanced Features" at bounding box center [66, 214] width 72 height 10
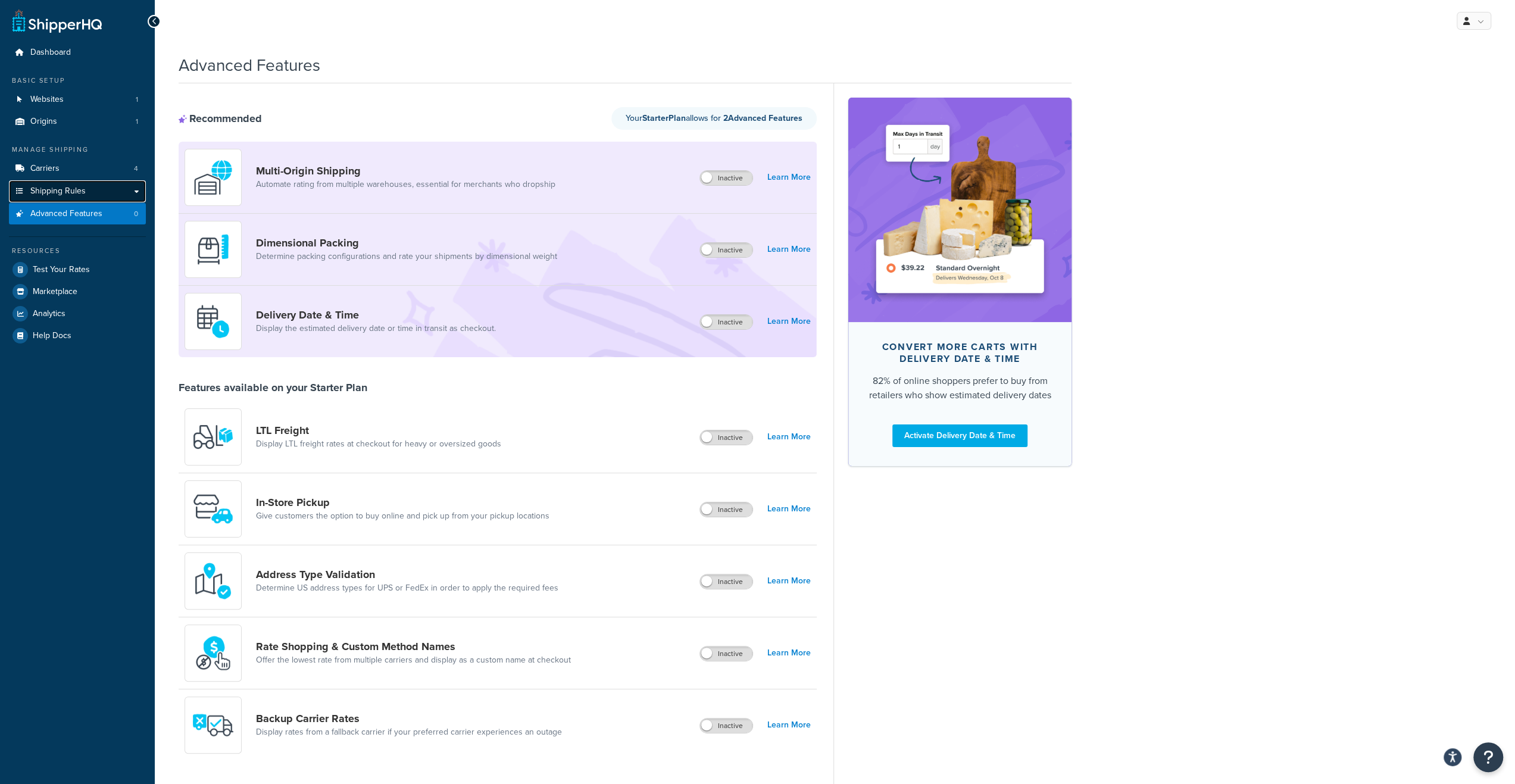
click at [133, 192] on link "Shipping Rules" at bounding box center [77, 191] width 137 height 22
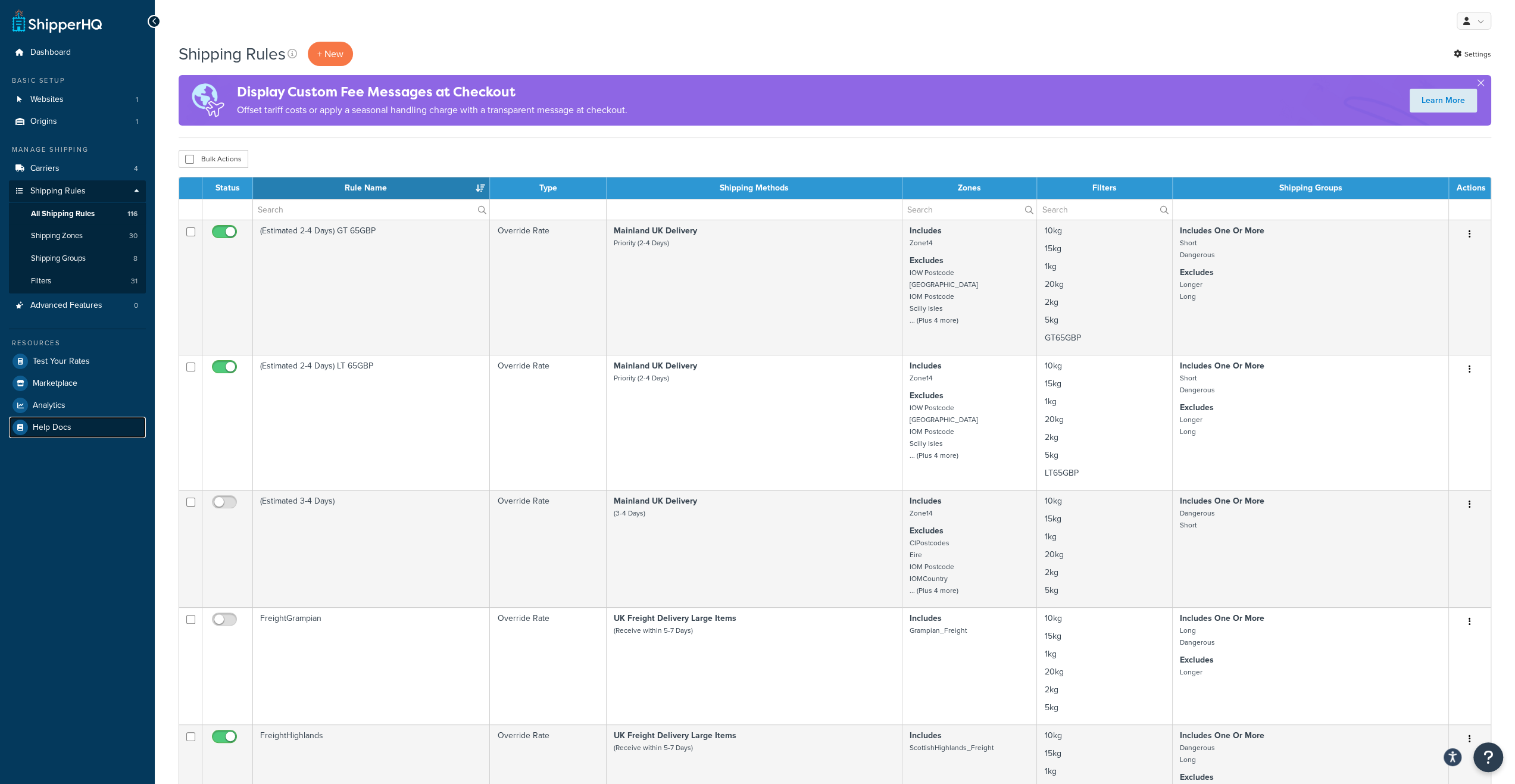
click at [58, 424] on span "Help Docs" at bounding box center [52, 427] width 38 height 10
click at [33, 176] on link "Carriers 4" at bounding box center [77, 169] width 137 height 22
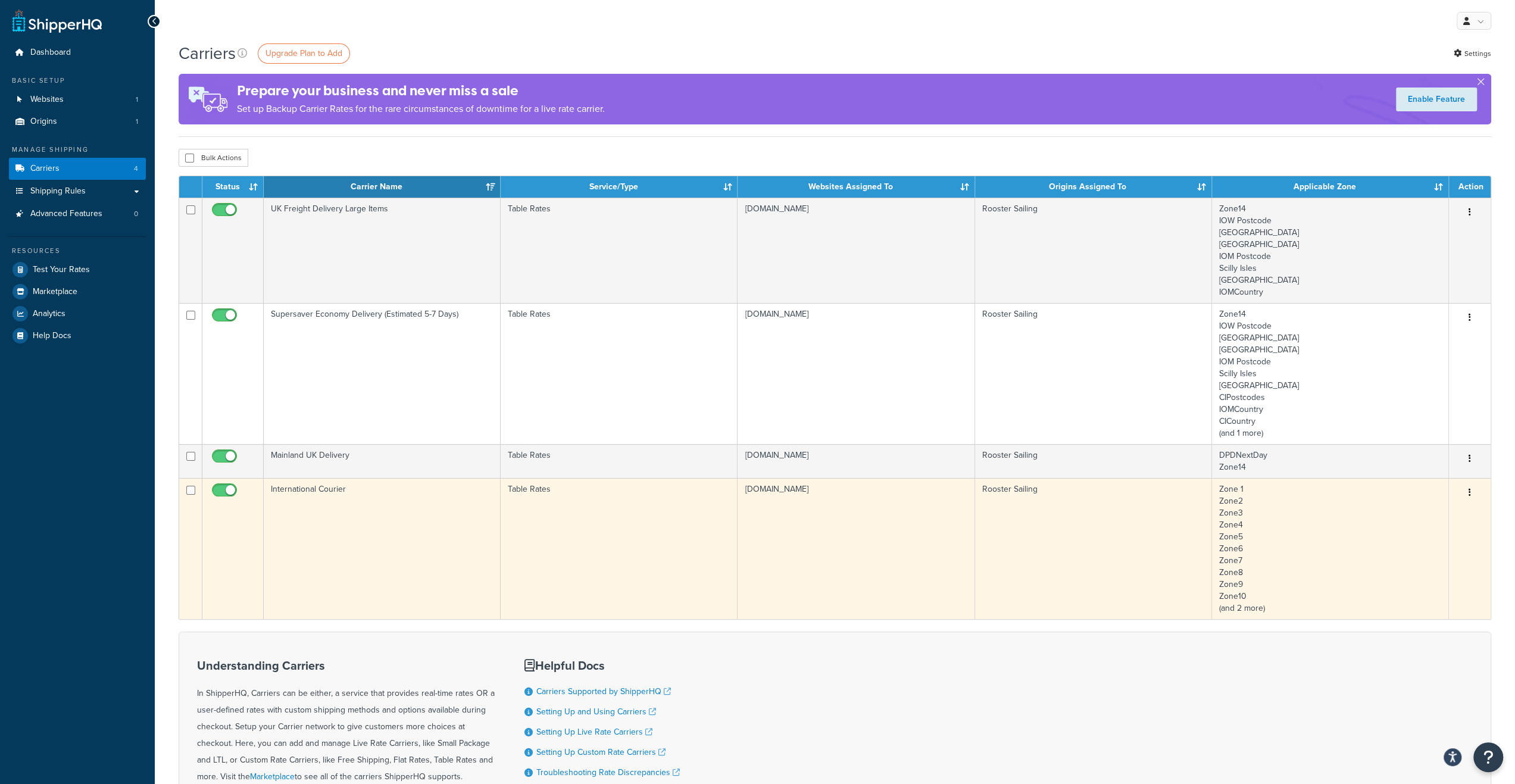
click at [386, 551] on td "International Courier" at bounding box center [382, 549] width 237 height 141
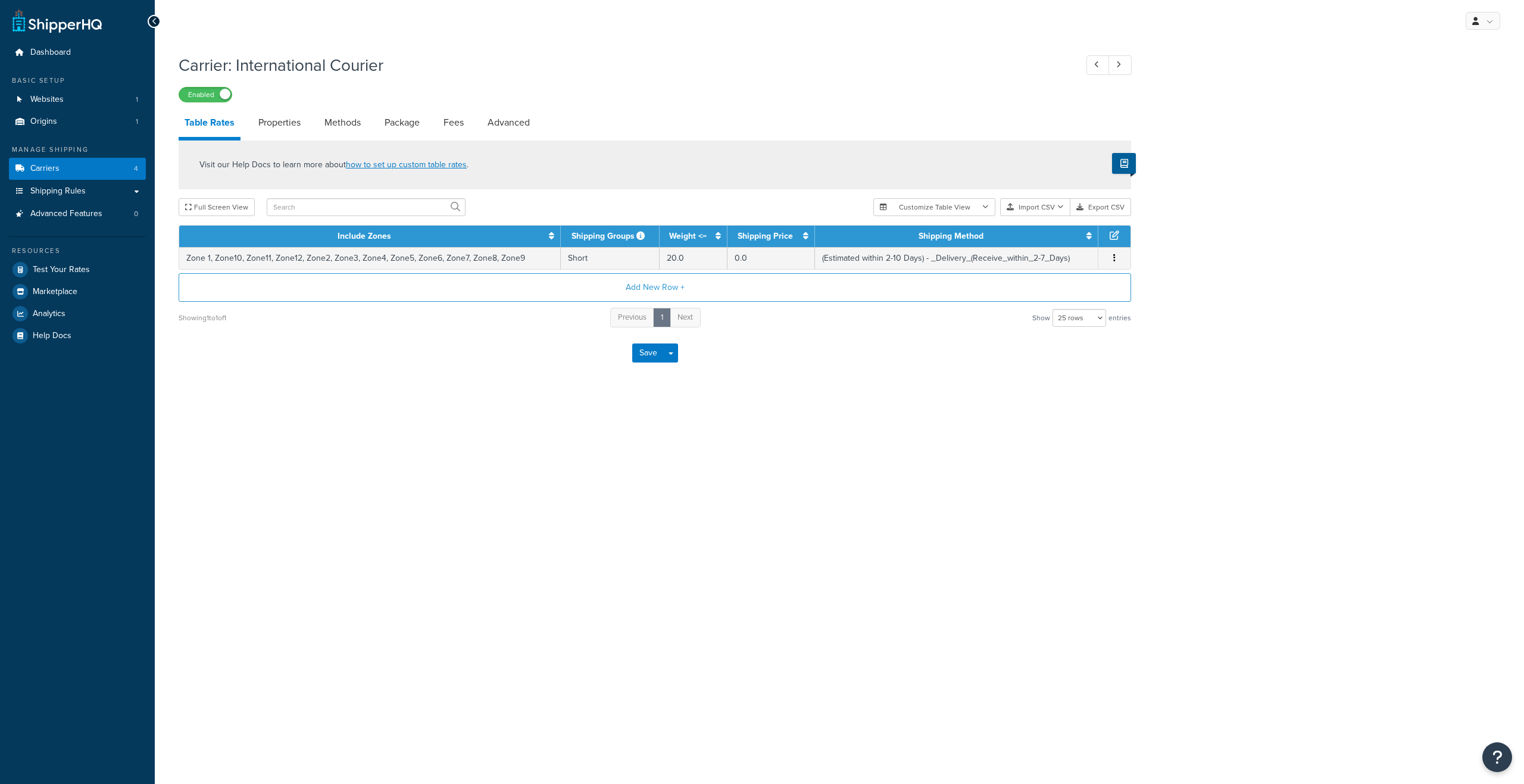
select select "25"
click at [431, 258] on td "Zone 1, Zone10, Zone11, Zone12, Zone2, Zone3, Zone4, Zone5, Zone6, Zone7, Zone8…" at bounding box center [370, 258] width 382 height 22
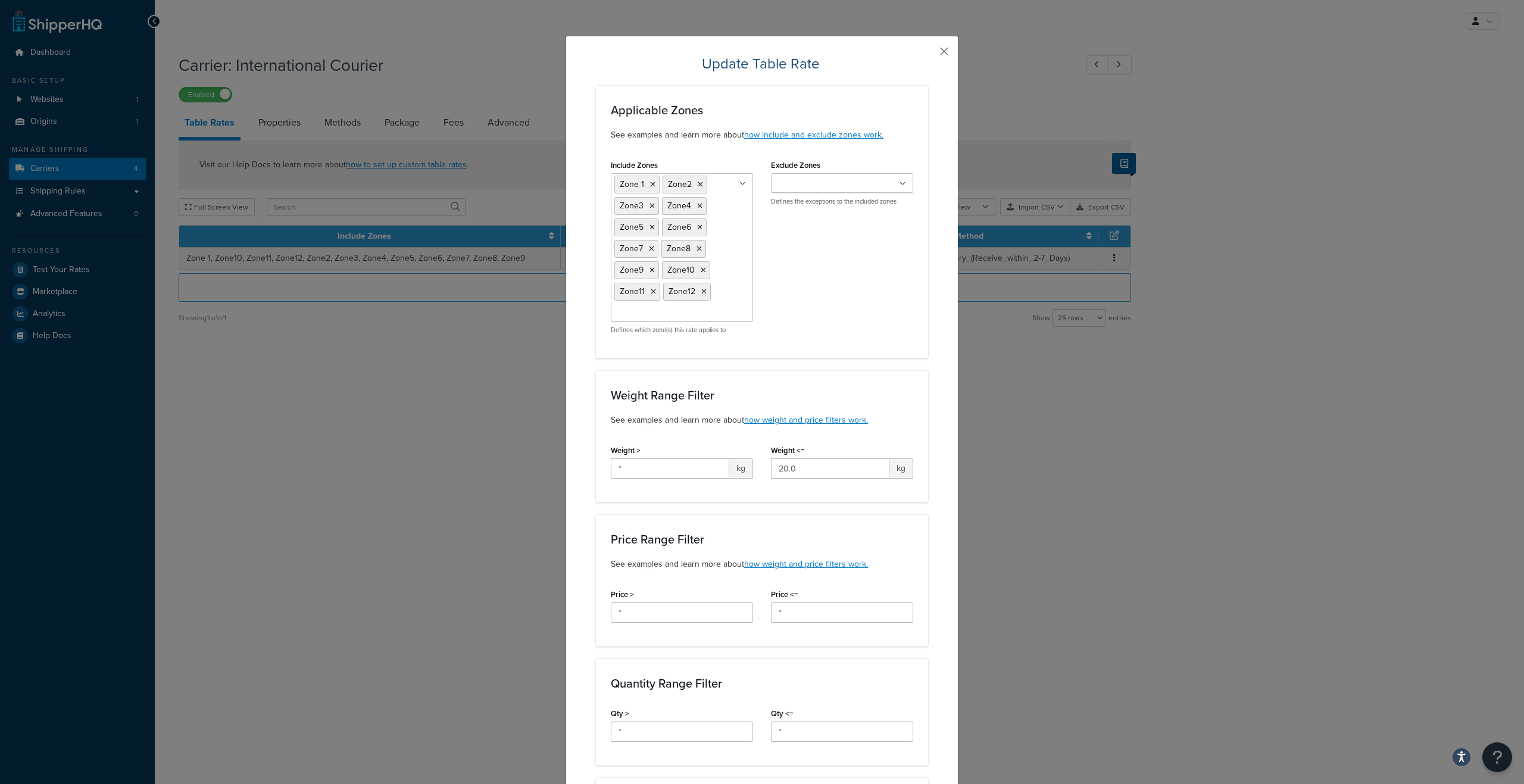
click at [928, 54] on button "button" at bounding box center [926, 55] width 3 height 3
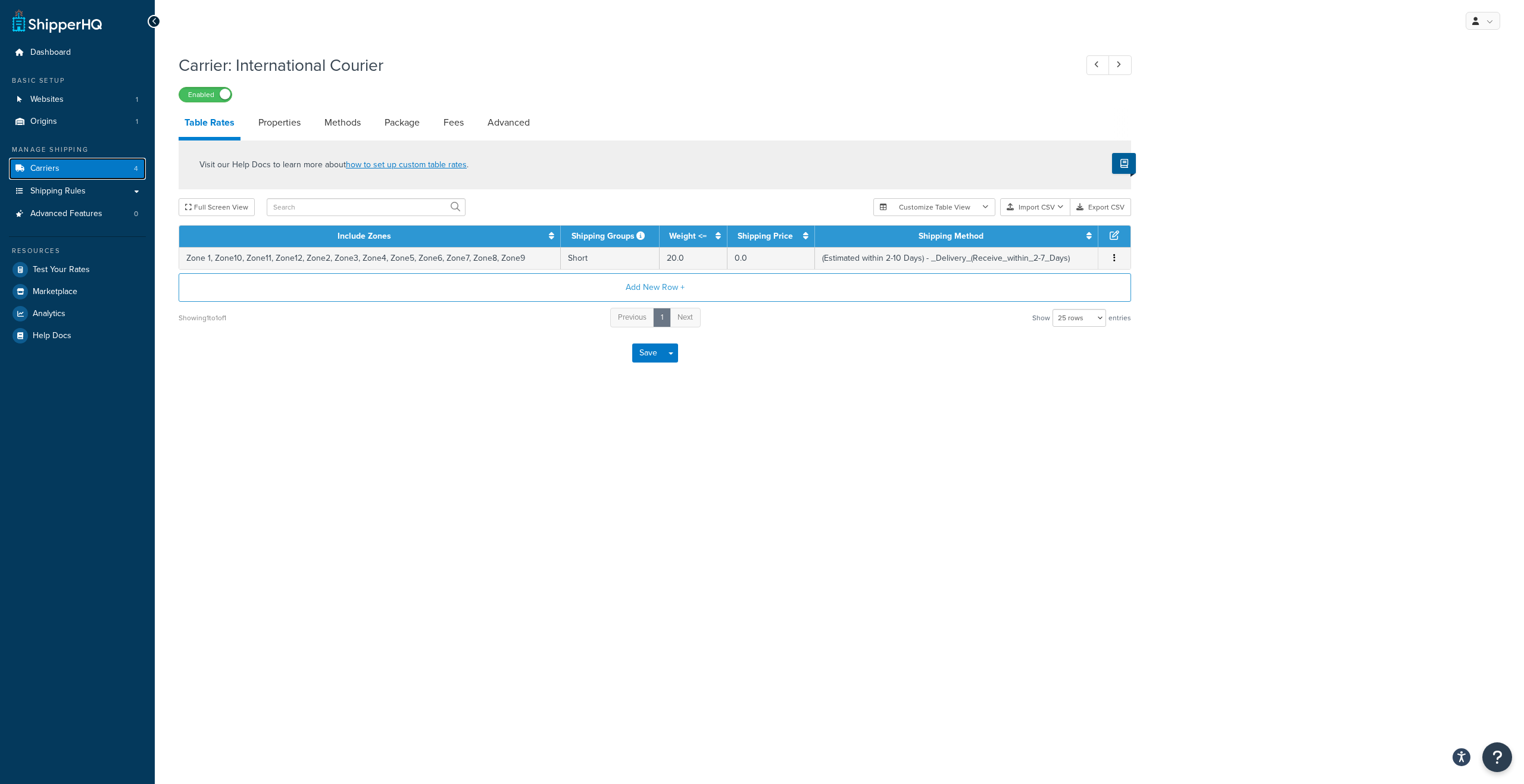
click at [120, 170] on link "Carriers 4" at bounding box center [77, 169] width 137 height 22
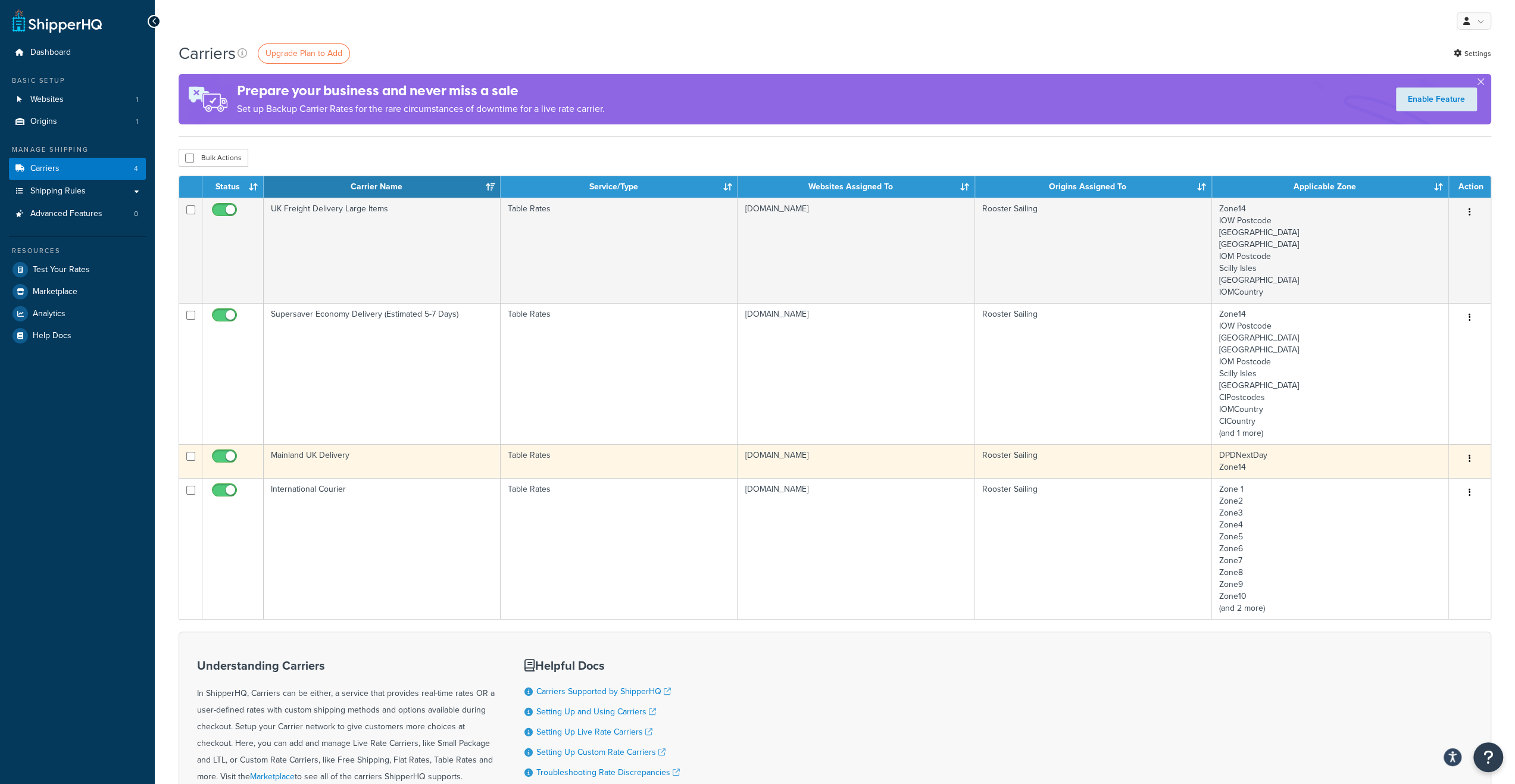
click at [321, 461] on td "Mainland UK Delivery" at bounding box center [382, 461] width 237 height 34
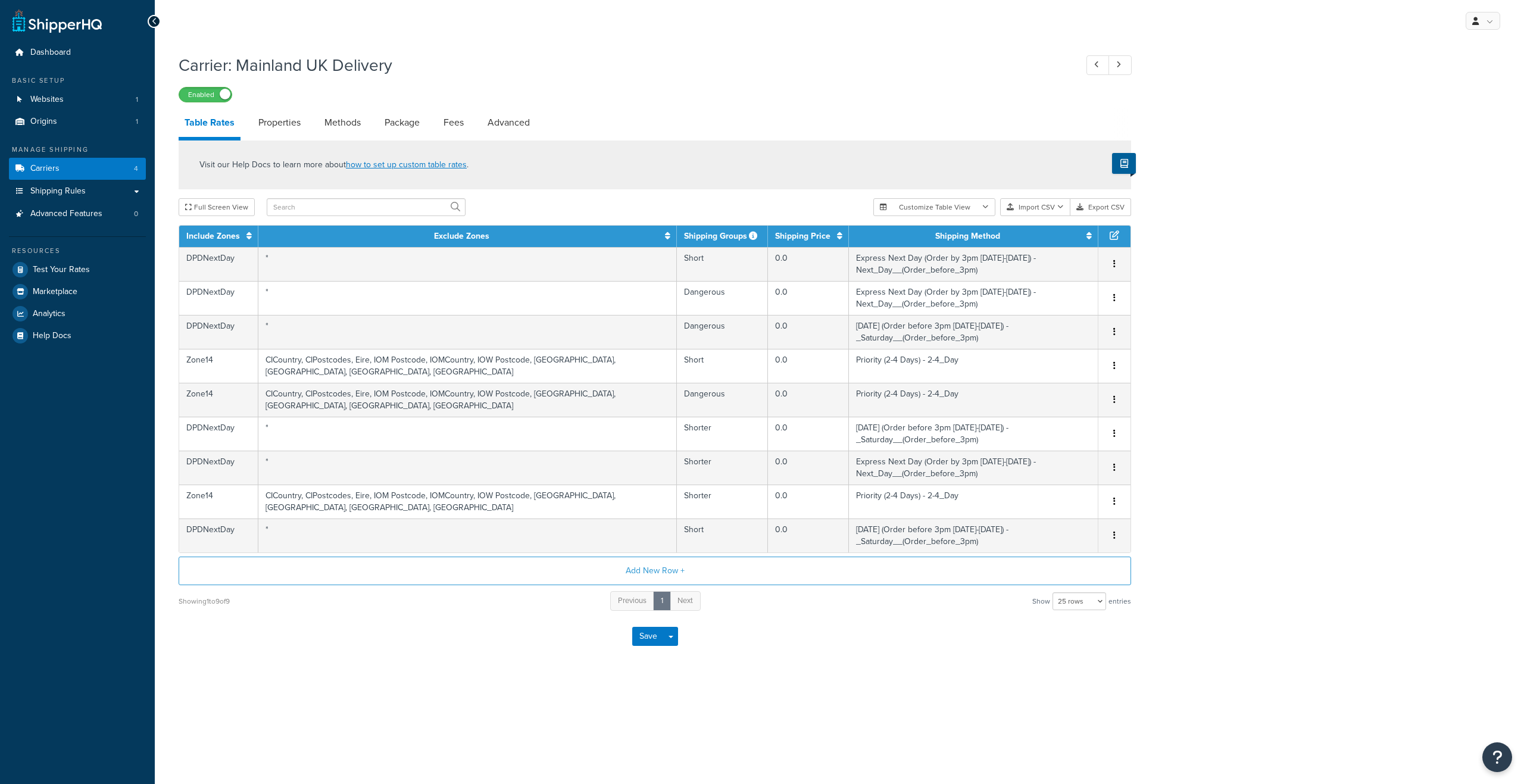
select select "25"
click at [912, 56] on h1 "Carrier: Mainland UK Delivery" at bounding box center [621, 64] width 886 height 23
click at [58, 172] on span "Carriers" at bounding box center [45, 168] width 29 height 10
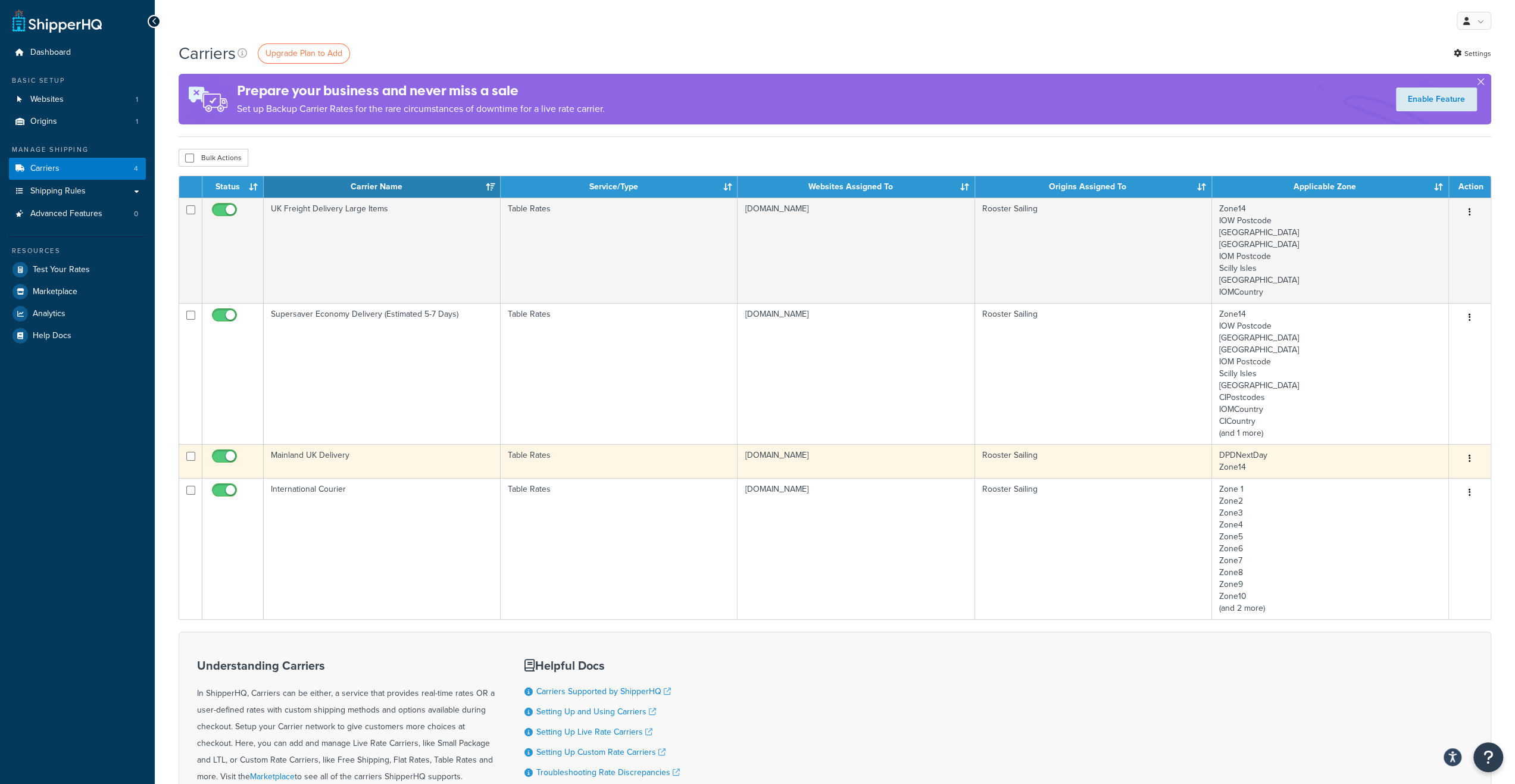
click at [376, 462] on td "Mainland UK Delivery" at bounding box center [382, 461] width 237 height 34
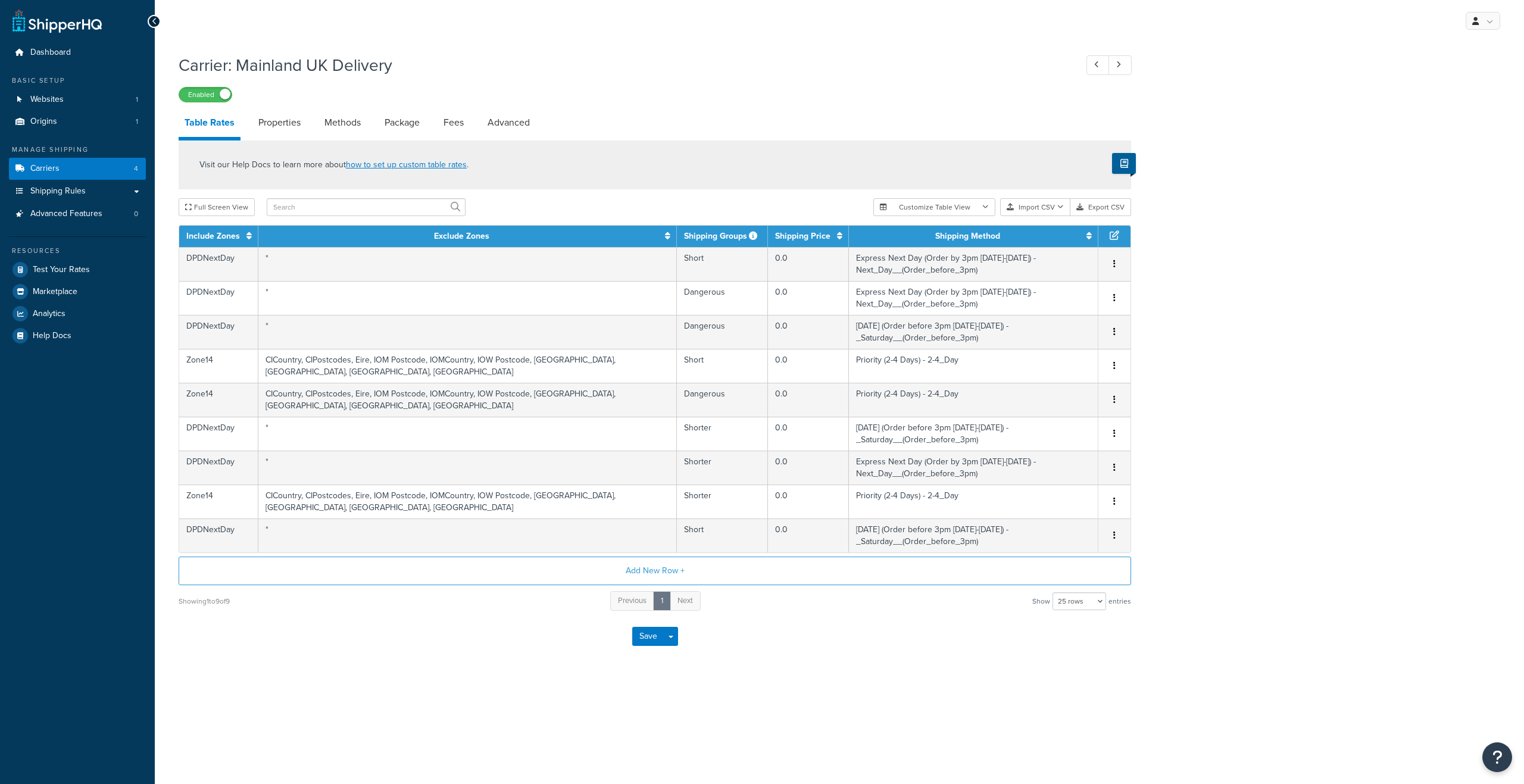
select select "25"
click at [134, 194] on link "Shipping Rules" at bounding box center [77, 191] width 137 height 22
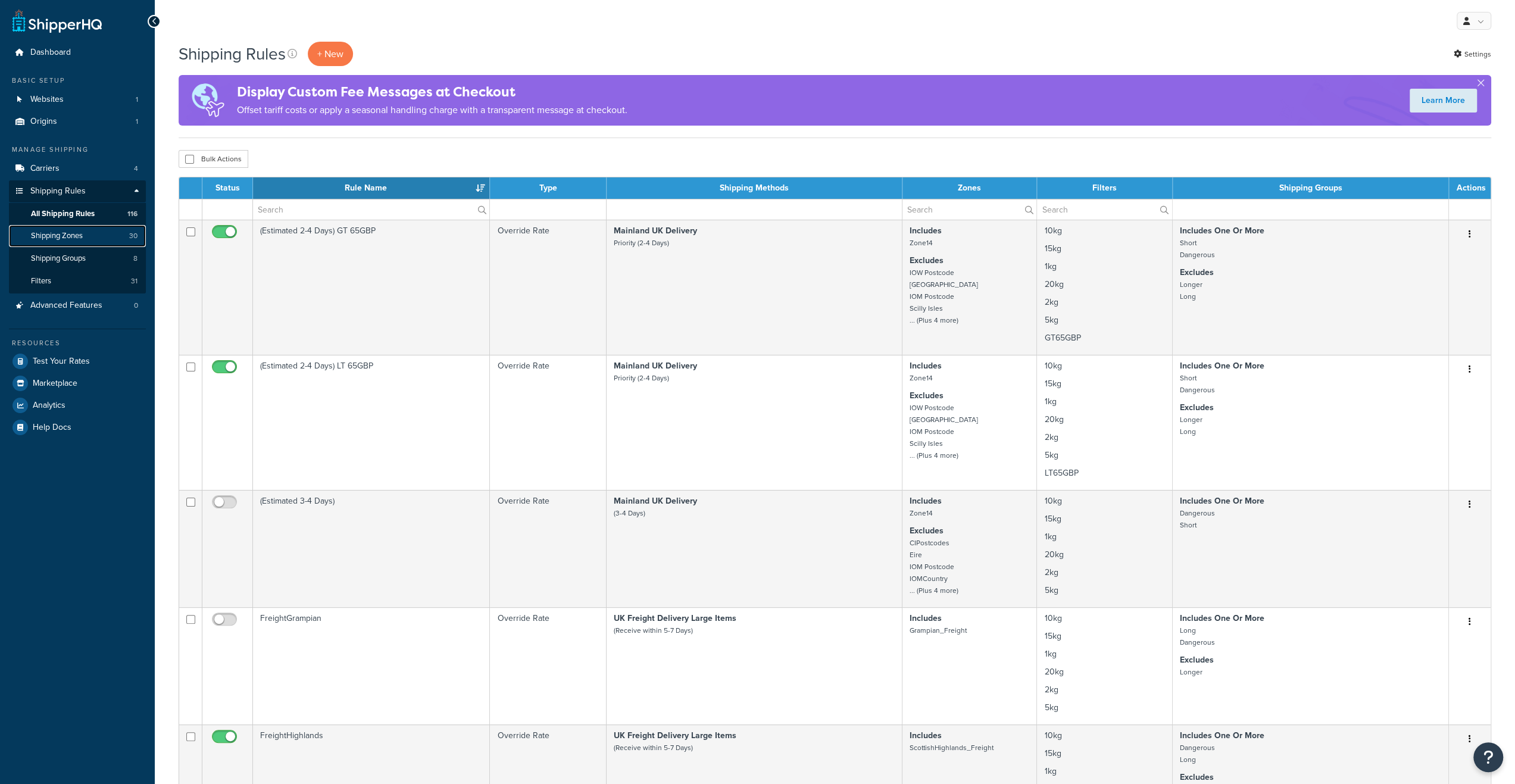
click at [72, 237] on span "Shipping Zones" at bounding box center [57, 236] width 52 height 10
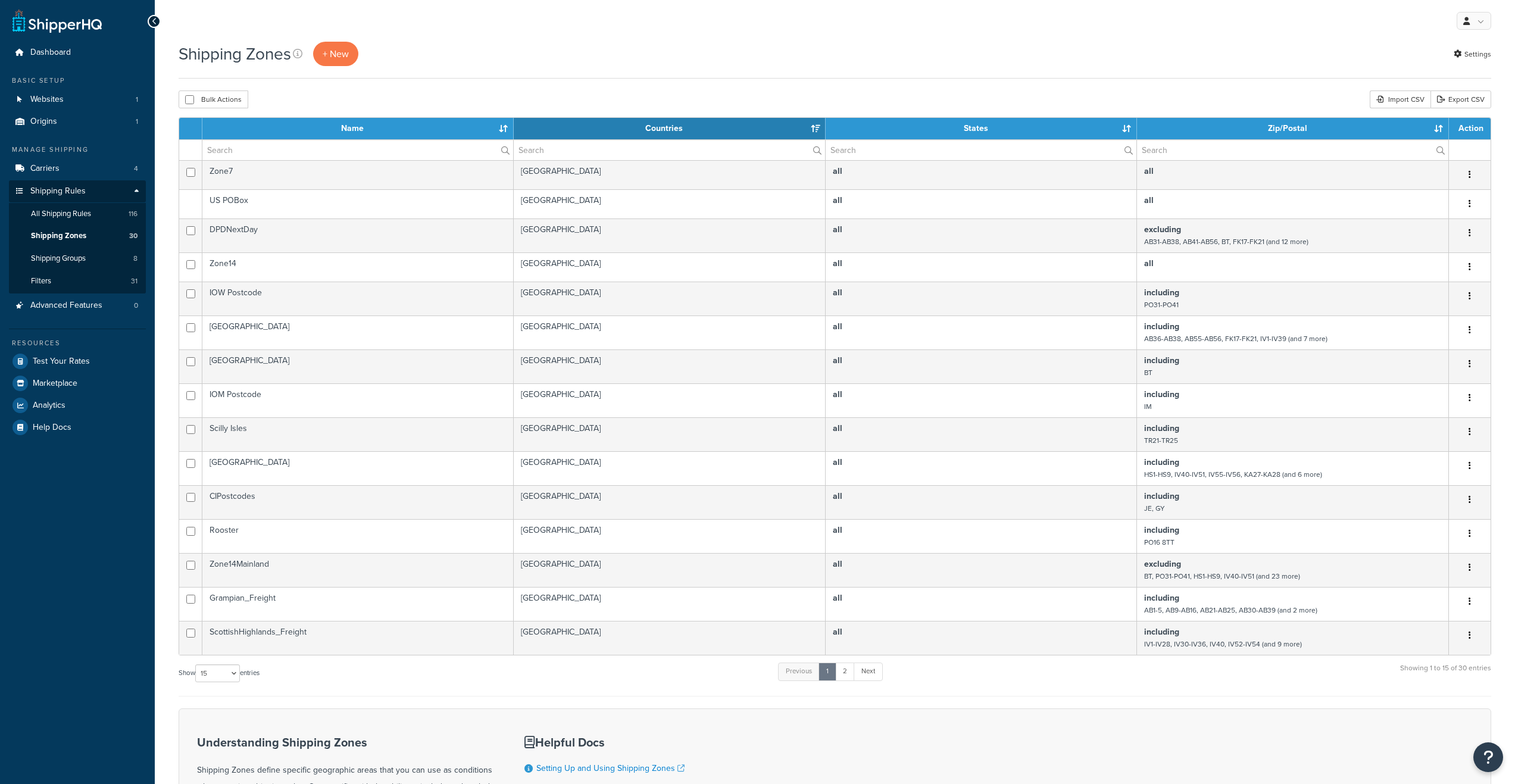
select select "15"
click at [63, 172] on link "Carriers 4" at bounding box center [77, 169] width 137 height 22
